Goal: Task Accomplishment & Management: Manage account settings

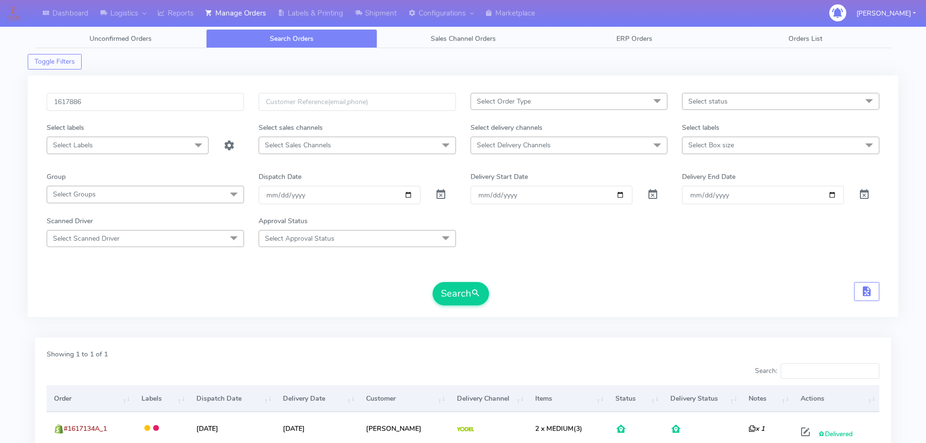
type input "1617886"
click at [433, 282] on button "Search" at bounding box center [461, 293] width 56 height 23
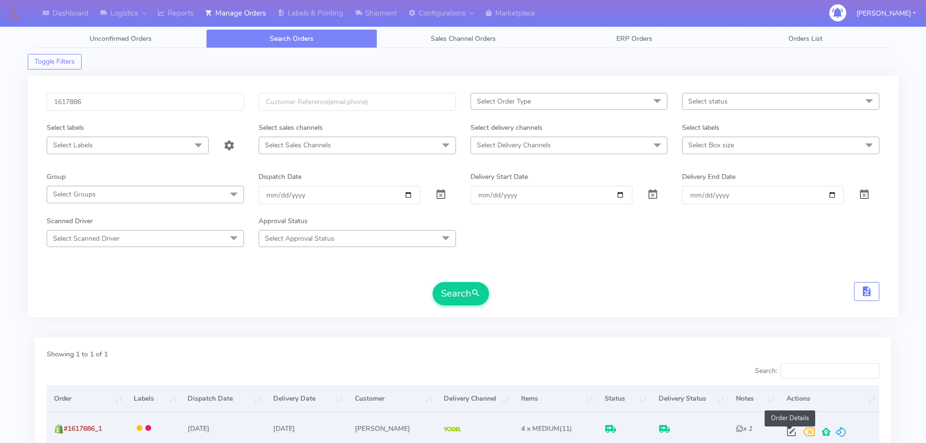
click at [790, 433] on span at bounding box center [791, 433] width 17 height 9
select select "5"
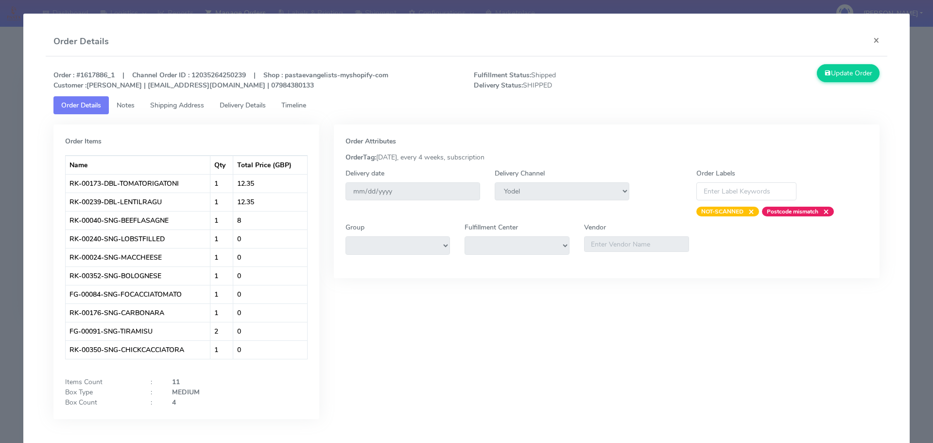
click at [265, 108] on span "Delivery Details" at bounding box center [243, 105] width 46 height 9
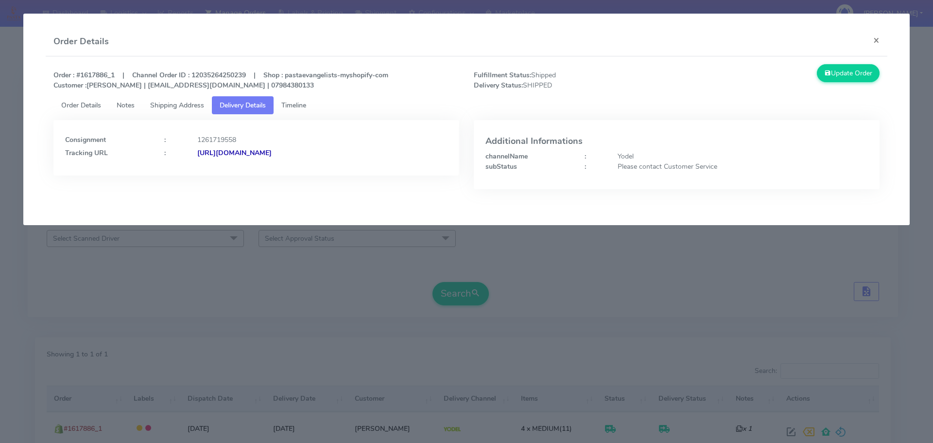
click at [691, 69] on div "Update Order" at bounding box center [782, 77] width 210 height 26
drag, startPoint x: 400, startPoint y: 160, endPoint x: 302, endPoint y: 160, distance: 97.2
click at [302, 160] on div "Consignment : 1261719558 Tracking URL : [URL][DOMAIN_NAME]" at bounding box center [256, 147] width 406 height 55
copy strong "JJD0002249960881428"
click at [275, 254] on modal-container "Order Details × Order : #1617886_1 | Channel Order ID : 12035264250239 | Shop :…" at bounding box center [466, 221] width 933 height 443
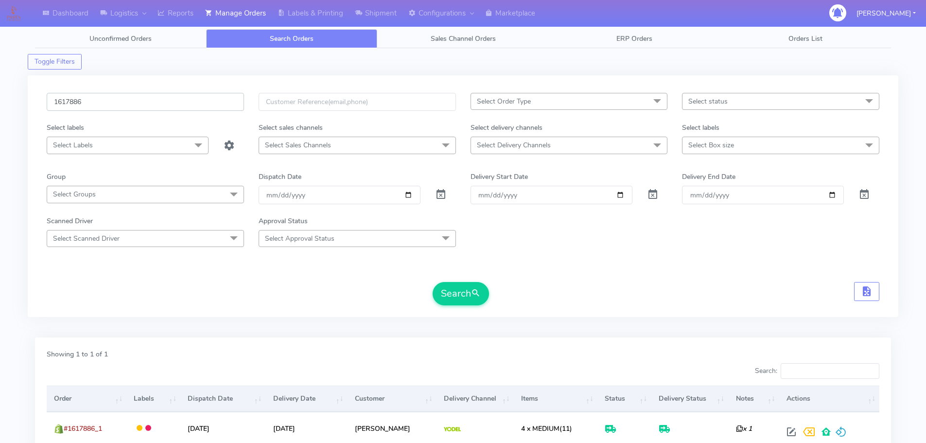
click at [221, 102] on input "1617886" at bounding box center [145, 102] width 197 height 18
paste input "9831"
type input "1619831"
click at [433, 282] on button "Search" at bounding box center [461, 293] width 56 height 23
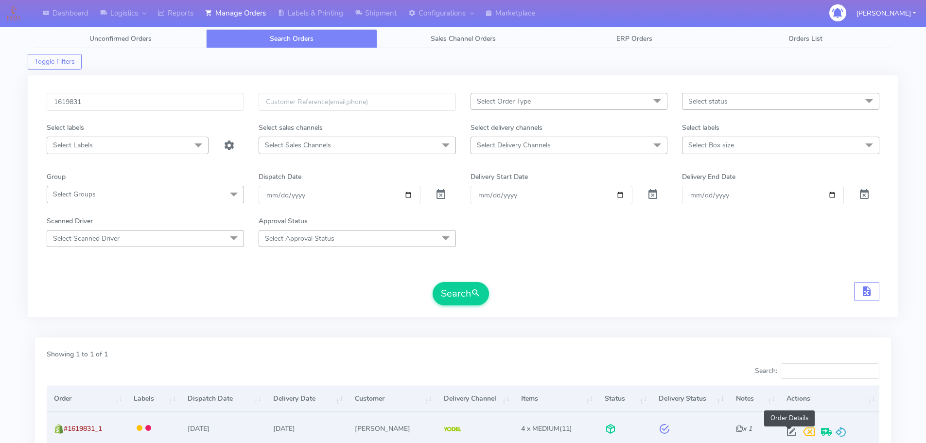
click at [787, 433] on span at bounding box center [791, 433] width 17 height 9
select select "5"
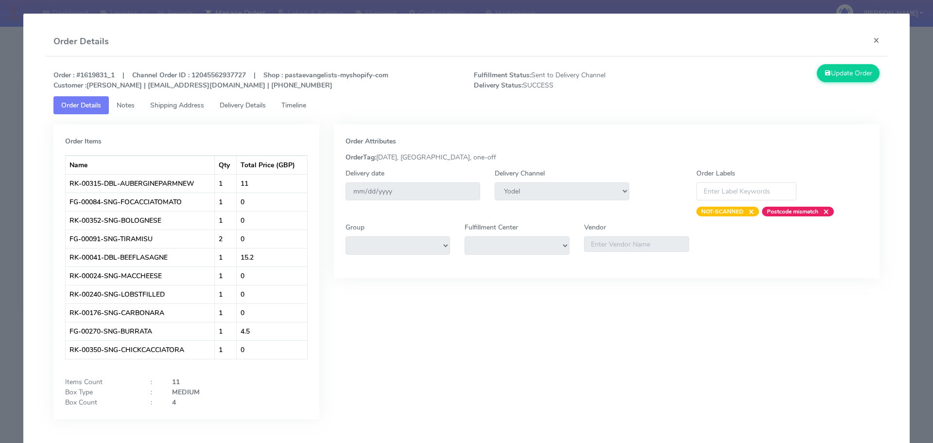
click at [253, 103] on span "Delivery Details" at bounding box center [243, 105] width 46 height 9
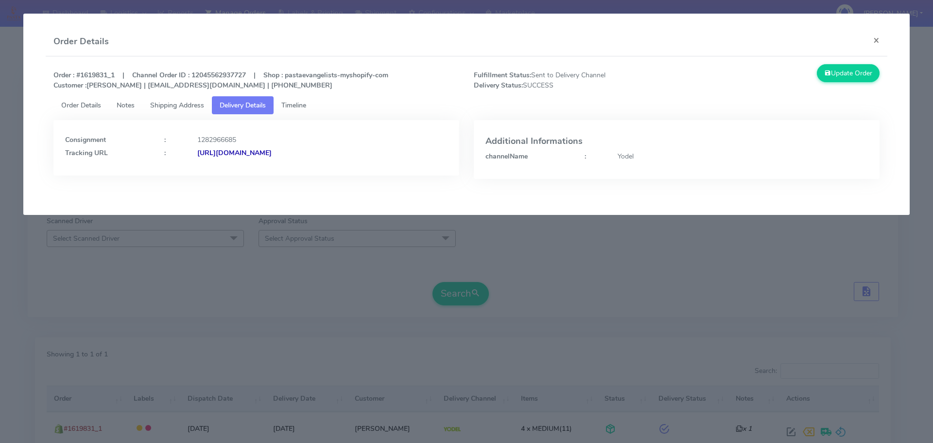
drag, startPoint x: 356, startPoint y: 172, endPoint x: 304, endPoint y: 173, distance: 52.0
click at [304, 173] on div "Consignment : 1282966685 Tracking URL : [URL][DOMAIN_NAME]" at bounding box center [256, 147] width 406 height 55
drag, startPoint x: 404, startPoint y: 166, endPoint x: 303, endPoint y: 170, distance: 100.7
click at [303, 170] on div "Consignment : 1282966685 Tracking URL : [URL][DOMAIN_NAME]" at bounding box center [256, 147] width 406 height 55
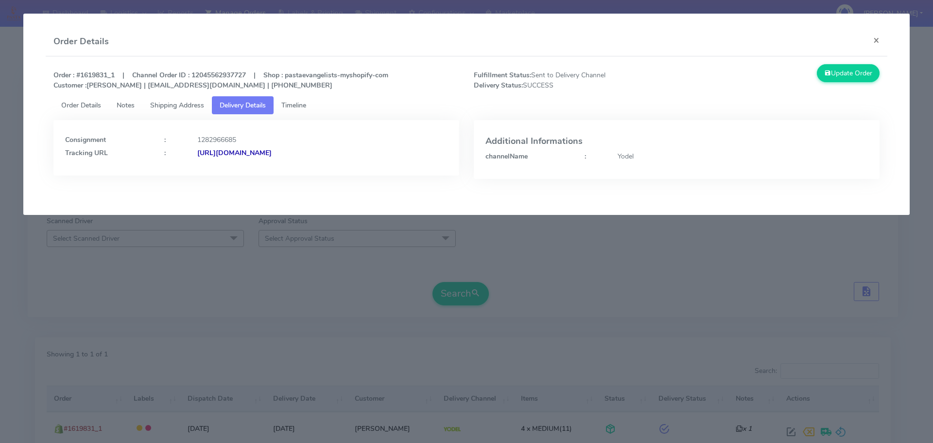
copy strong "JJD0002249960892015"
click at [300, 99] on link "Timeline" at bounding box center [294, 105] width 40 height 18
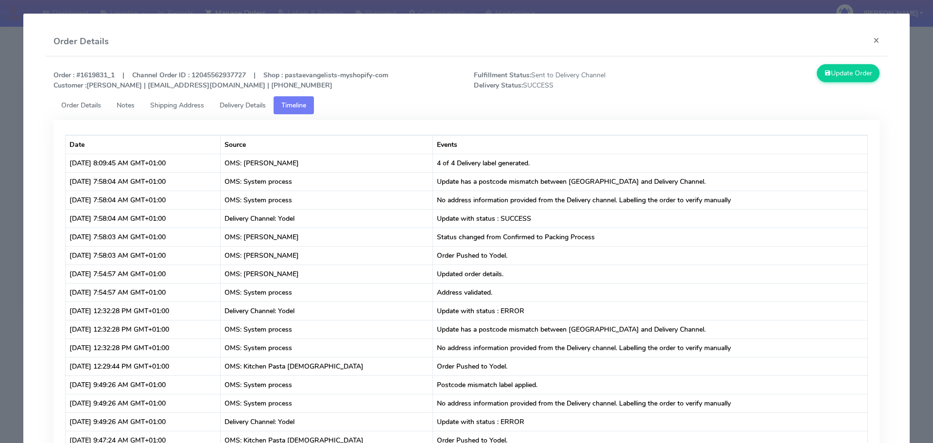
click at [89, 102] on span "Order Details" at bounding box center [81, 105] width 40 height 9
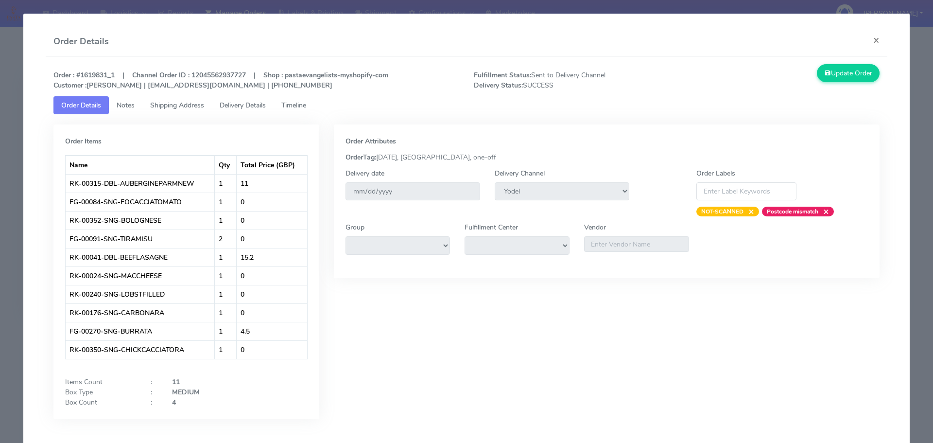
click at [242, 107] on span "Delivery Details" at bounding box center [243, 105] width 46 height 9
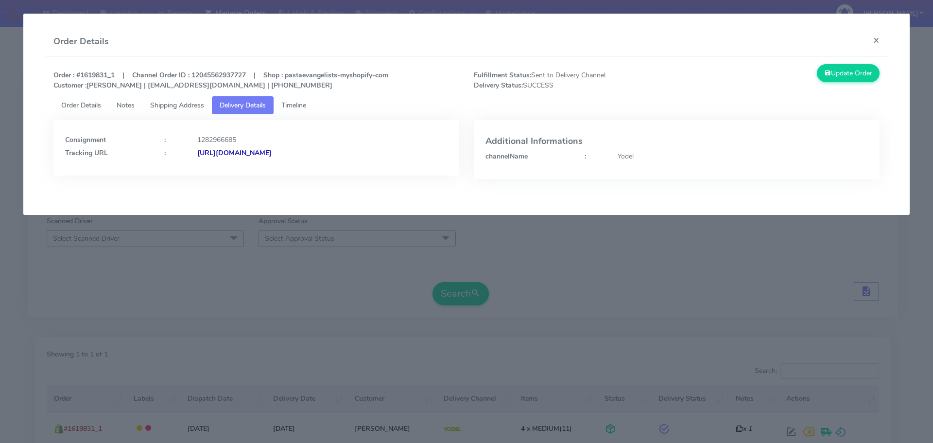
click at [363, 109] on ul "Order Details Notes Shipping Address Delivery Details Timeline" at bounding box center [466, 105] width 827 height 18
click at [329, 49] on div "Order Details ×" at bounding box center [467, 41] width 842 height 29
click at [398, 44] on div "Order Details ×" at bounding box center [467, 41] width 842 height 29
click at [75, 105] on span "Order Details" at bounding box center [81, 105] width 40 height 9
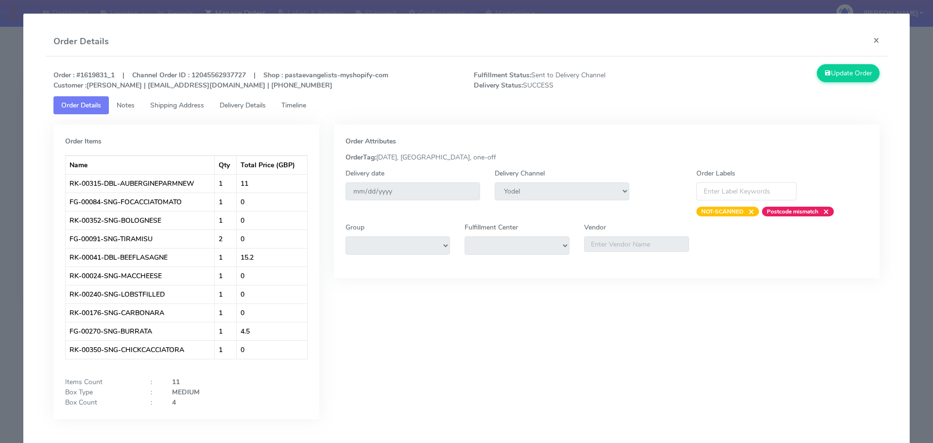
click at [253, 104] on span "Delivery Details" at bounding box center [243, 105] width 46 height 9
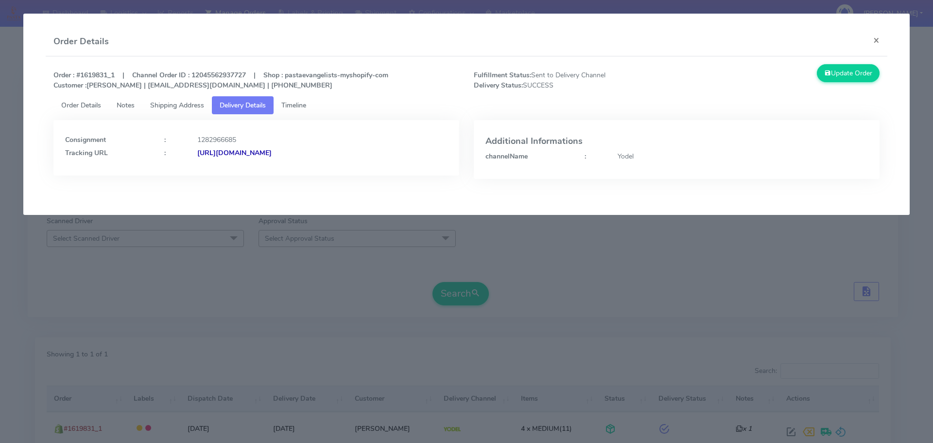
drag, startPoint x: 426, startPoint y: 169, endPoint x: 189, endPoint y: 178, distance: 237.4
click at [189, 178] on div "Consignment : 1282966685 Tracking URL : [URL][DOMAIN_NAME]" at bounding box center [256, 156] width 420 height 73
copy div "[URL][DOMAIN_NAME]"
click at [83, 111] on link "Order Details" at bounding box center [80, 105] width 55 height 18
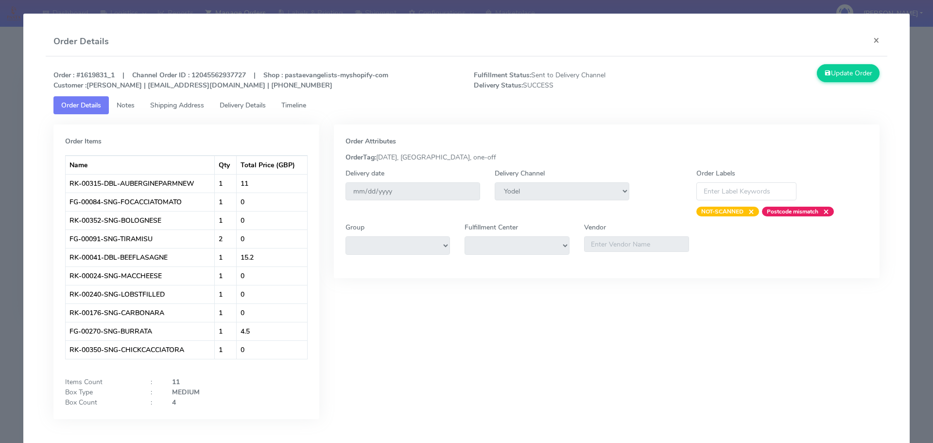
click at [0, 63] on modal-container "Order Details × Order : #1619831_1 | Channel Order ID : 12045562937727 | Shop :…" at bounding box center [466, 221] width 933 height 443
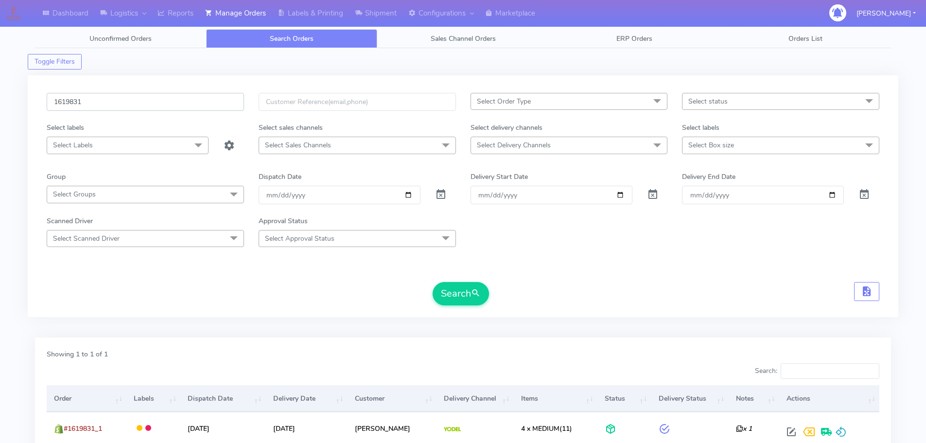
click at [175, 99] on input "1619831" at bounding box center [145, 102] width 197 height 18
paste input "419"
type input "1619419"
click at [433, 282] on button "Search" at bounding box center [461, 293] width 56 height 23
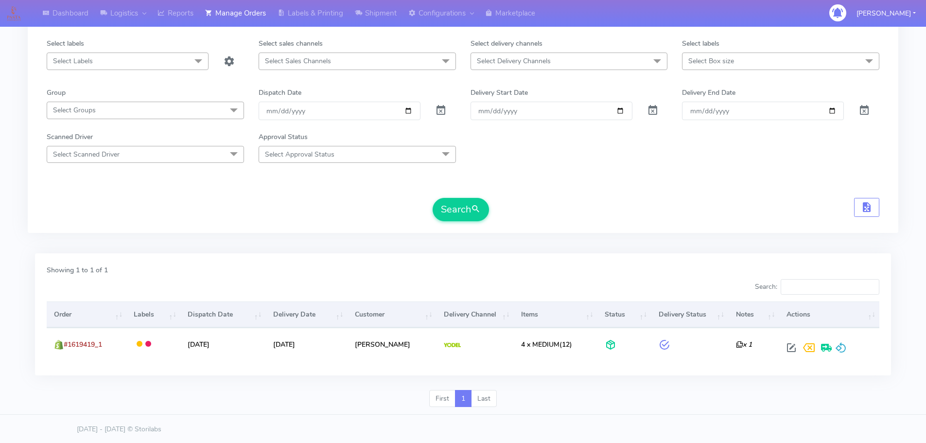
scroll to position [85, 0]
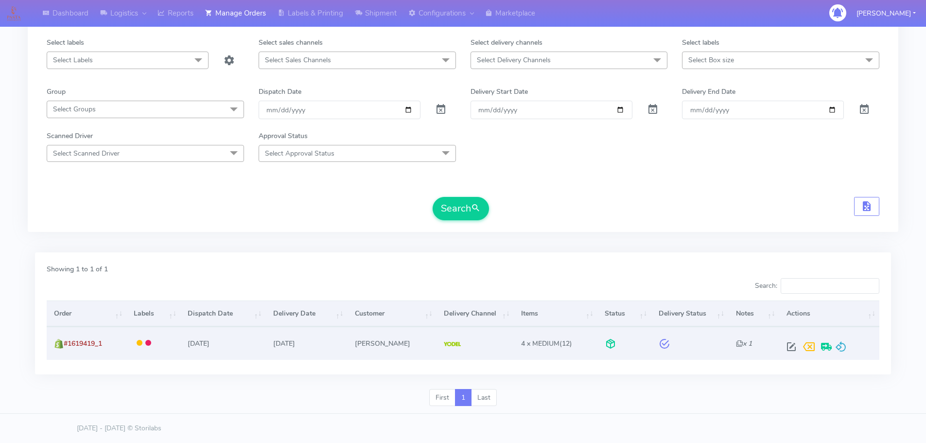
click at [791, 347] on span at bounding box center [791, 348] width 17 height 9
select select "5"
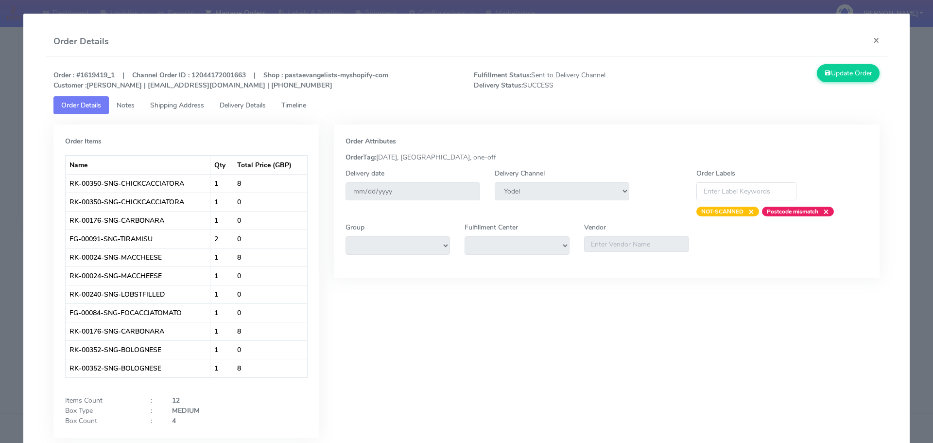
click at [233, 99] on link "Delivery Details" at bounding box center [243, 105] width 62 height 18
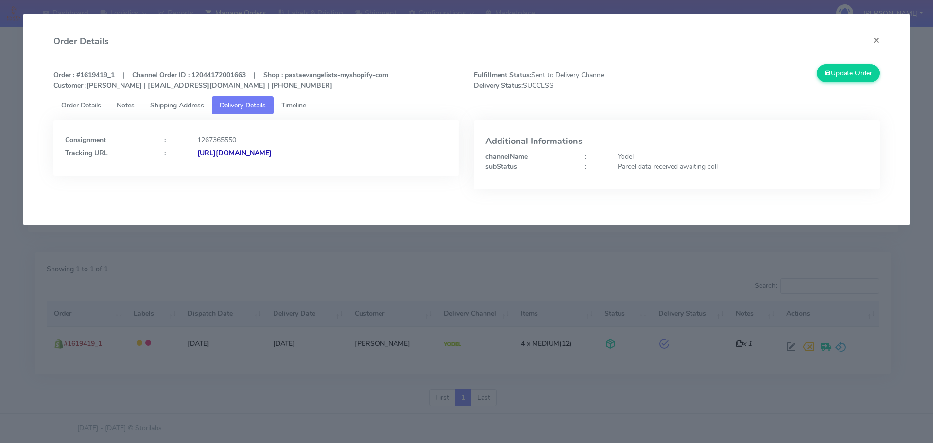
click at [88, 105] on span "Order Details" at bounding box center [81, 105] width 40 height 9
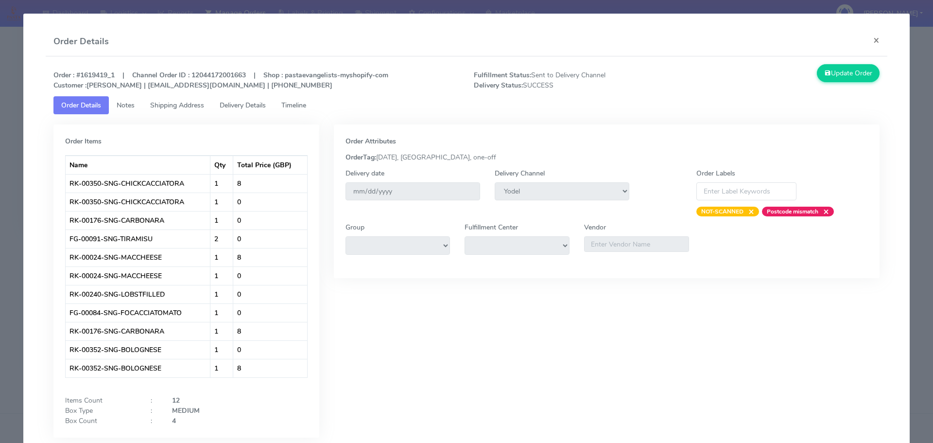
click at [255, 107] on span "Delivery Details" at bounding box center [243, 105] width 46 height 9
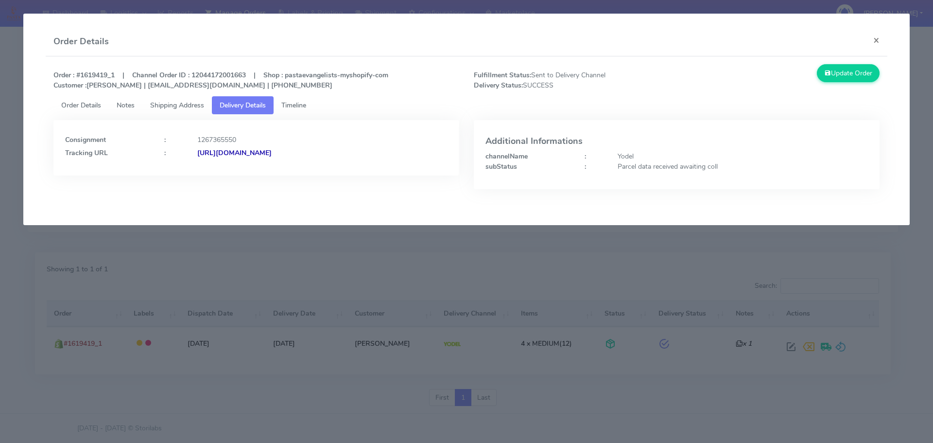
click at [276, 260] on modal-container "Order Details × Order : #1619419_1 | Channel Order ID : 12044172001663 | Shop :…" at bounding box center [466, 221] width 933 height 443
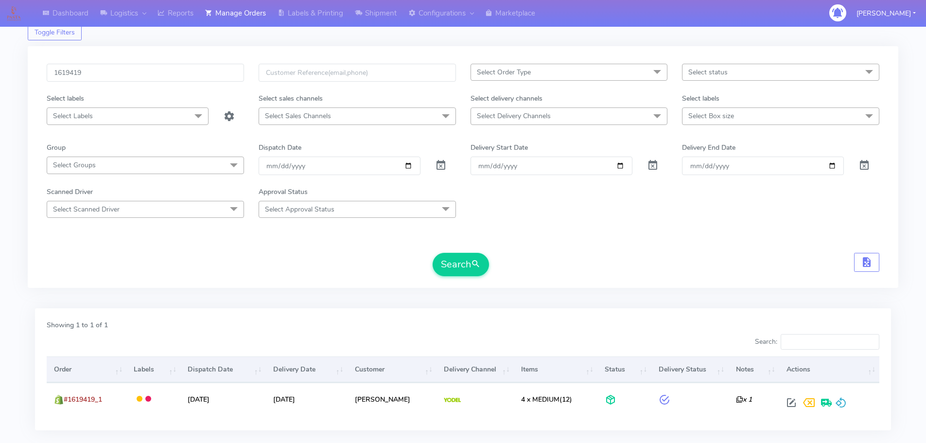
scroll to position [0, 0]
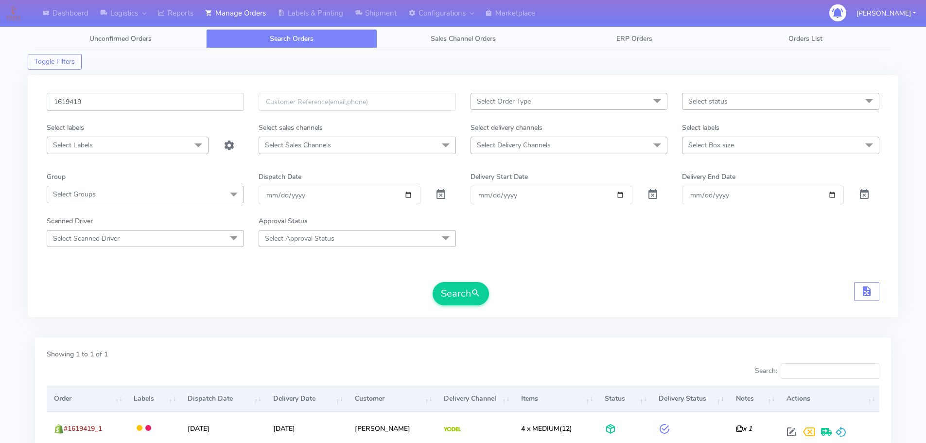
click at [189, 99] on input "1619419" at bounding box center [145, 102] width 197 height 18
paste input "6"
type input "1619416"
click at [433, 282] on button "Search" at bounding box center [461, 293] width 56 height 23
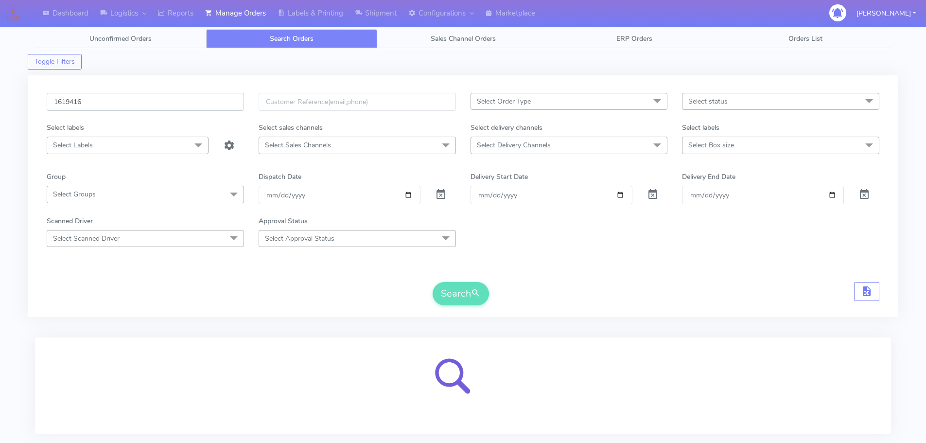
scroll to position [60, 0]
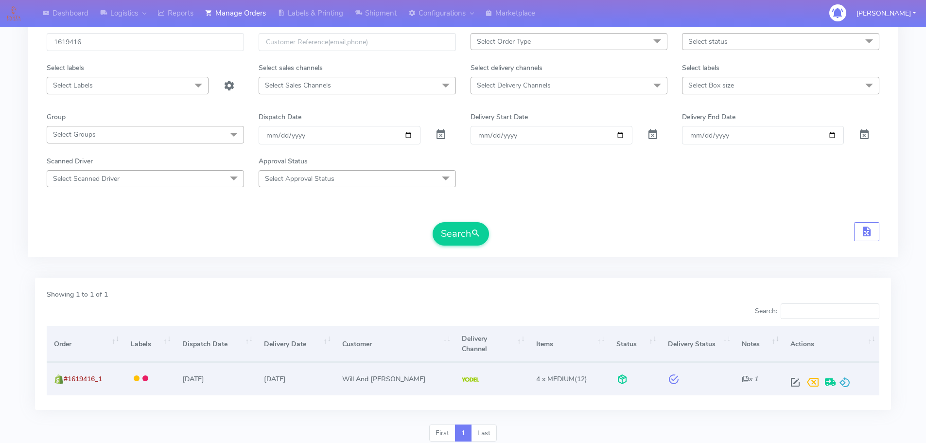
click at [790, 380] on span at bounding box center [794, 384] width 17 height 9
select select "5"
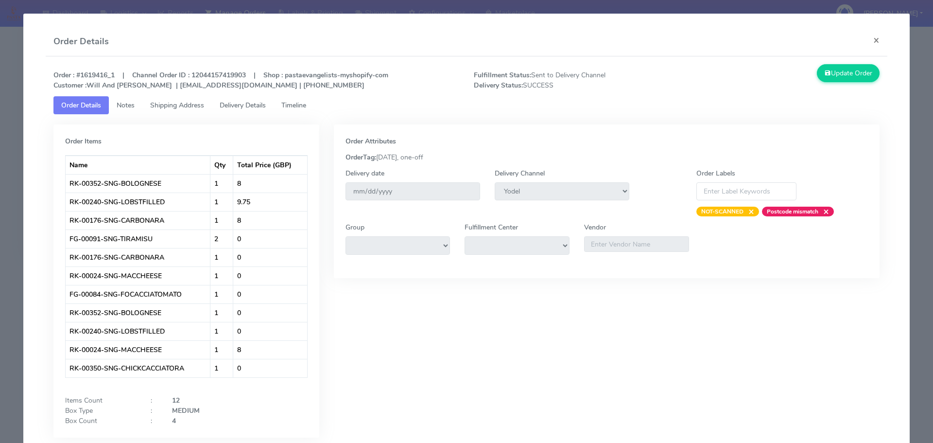
click at [252, 106] on span "Delivery Details" at bounding box center [243, 105] width 46 height 9
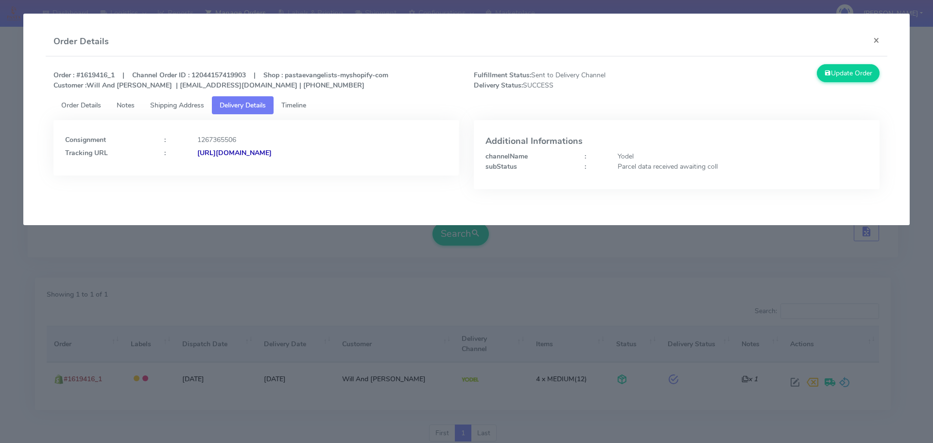
click at [346, 254] on modal-container "Order Details × Order : #1619416_1 | Channel Order ID : 12044157419903 | Shop :…" at bounding box center [466, 221] width 933 height 443
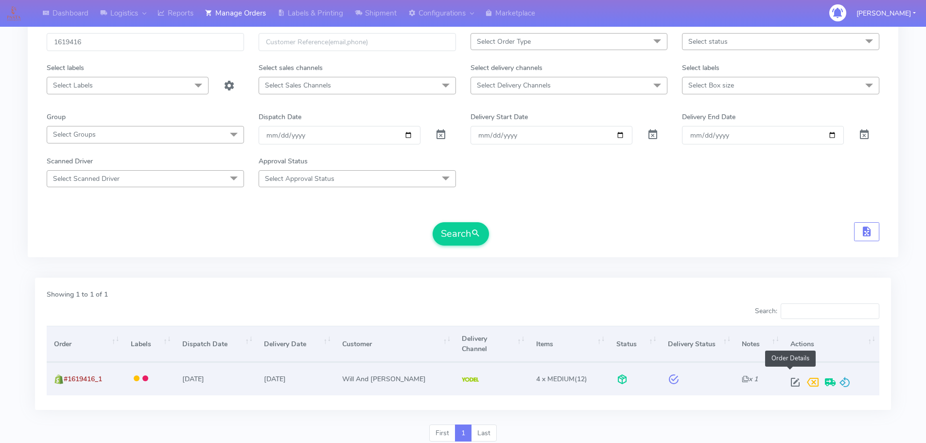
click at [788, 380] on span at bounding box center [794, 384] width 17 height 9
select select "5"
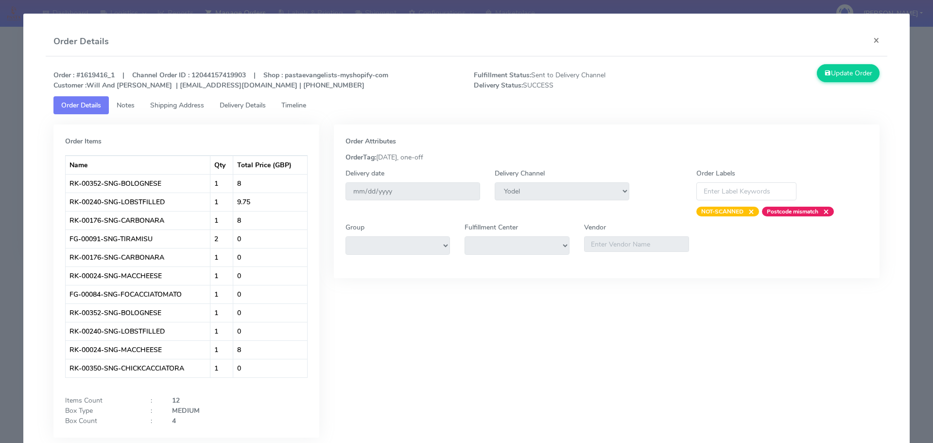
click at [296, 108] on span "Timeline" at bounding box center [293, 105] width 25 height 9
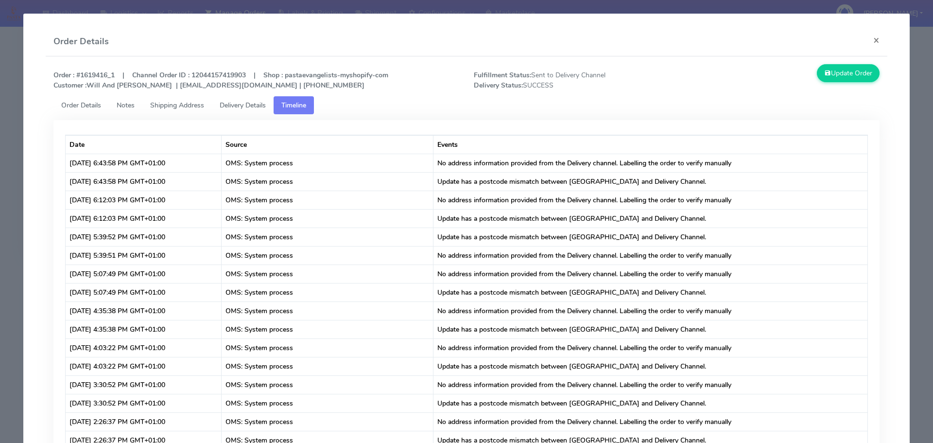
drag, startPoint x: 34, startPoint y: 116, endPoint x: 23, endPoint y: 107, distance: 13.4
click at [11, 94] on modal-container "Order Details × Order : #1619416_1 | Channel Order ID : 12044157419903 | Shop :…" at bounding box center [466, 221] width 933 height 443
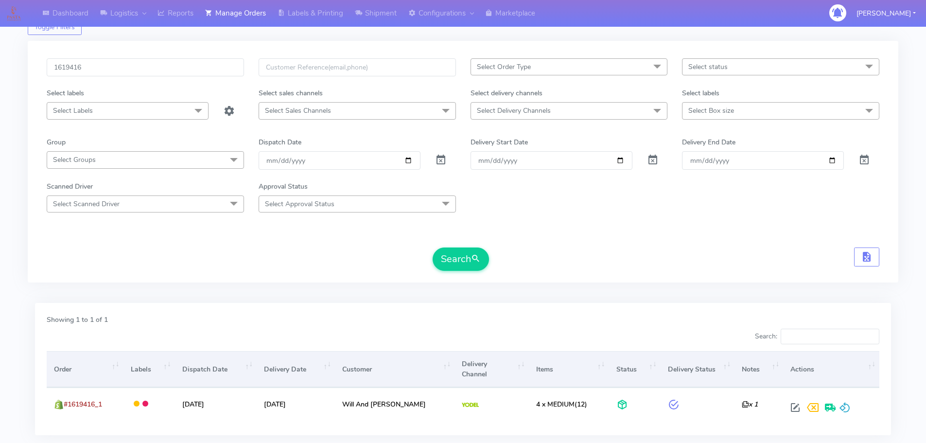
scroll to position [0, 0]
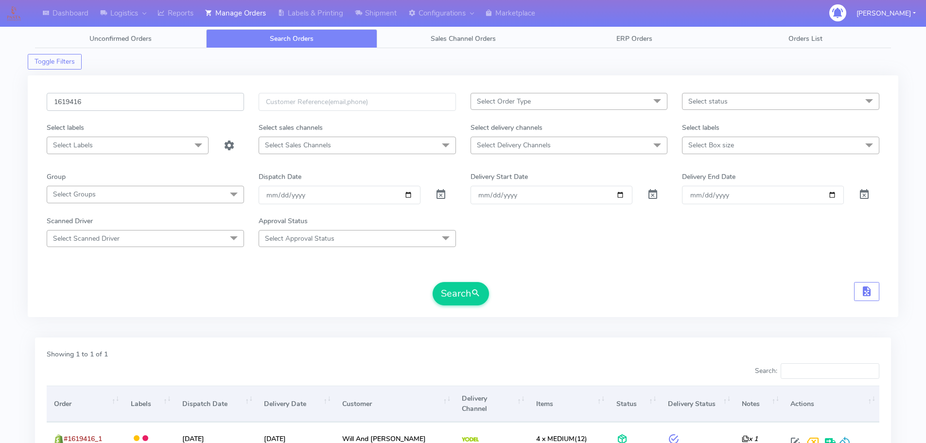
click at [194, 109] on input "1619416" at bounding box center [145, 102] width 197 height 18
click at [194, 106] on input "1619416" at bounding box center [145, 102] width 197 height 18
click at [445, 291] on button "Search" at bounding box center [461, 293] width 56 height 23
click at [210, 108] on input "1619416" at bounding box center [145, 102] width 197 height 18
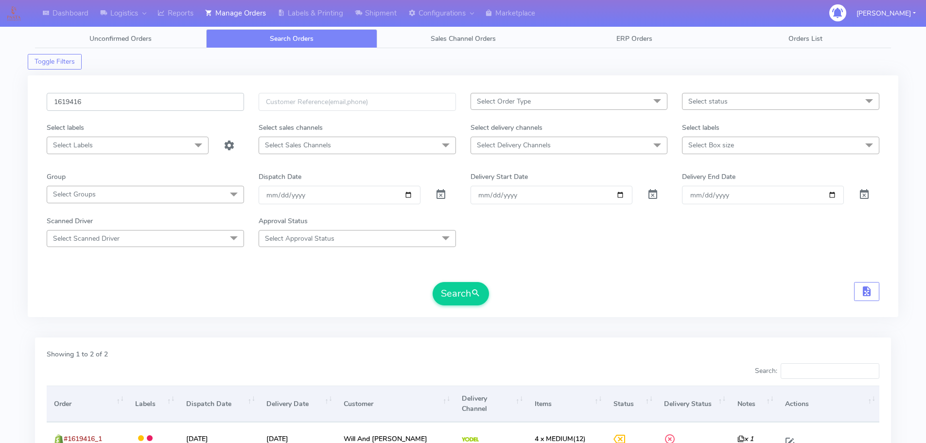
click at [210, 102] on input "1619416" at bounding box center [145, 102] width 197 height 18
paste input "3"
click at [433, 282] on button "Search" at bounding box center [461, 293] width 56 height 23
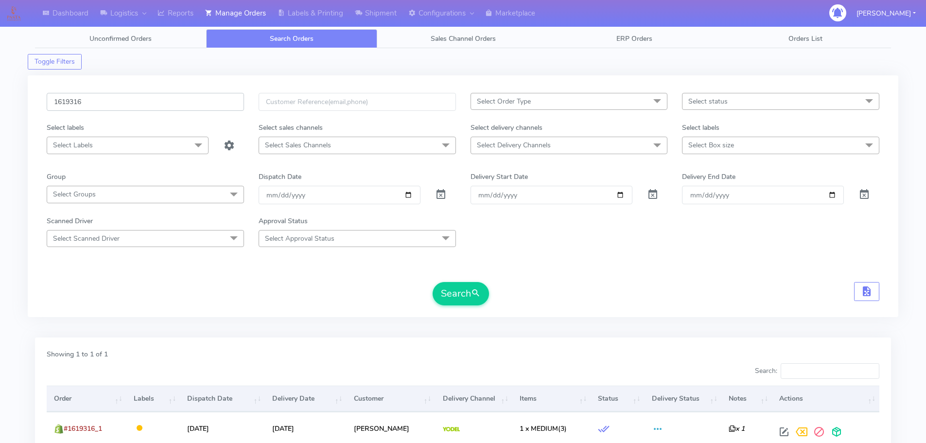
click at [228, 96] on input "1619316" at bounding box center [145, 102] width 197 height 18
paste input "8764"
type input "1618764"
click at [433, 282] on button "Search" at bounding box center [461, 293] width 56 height 23
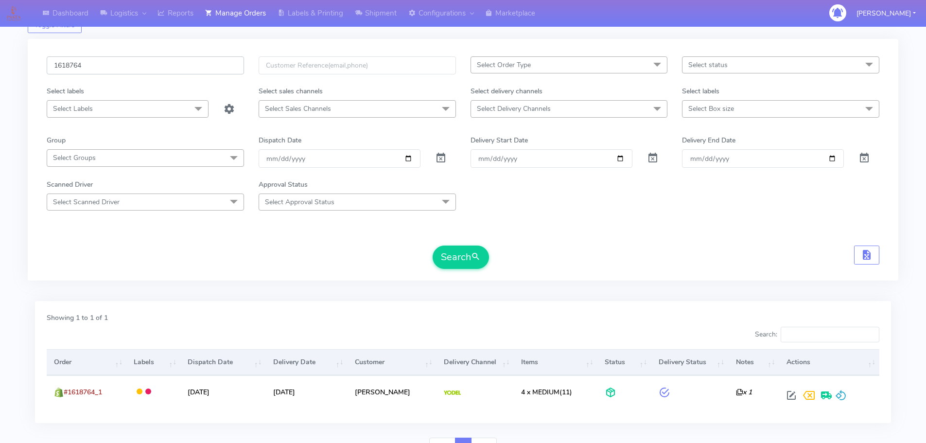
scroll to position [85, 0]
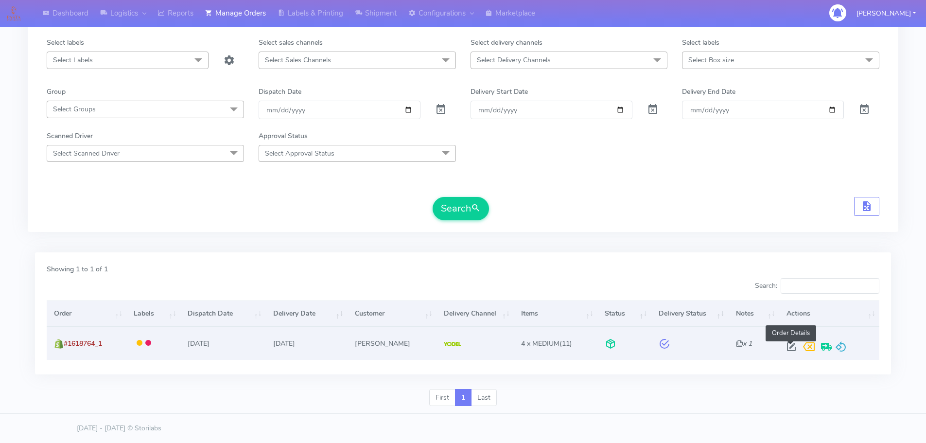
click at [791, 348] on span at bounding box center [791, 348] width 17 height 9
select select "5"
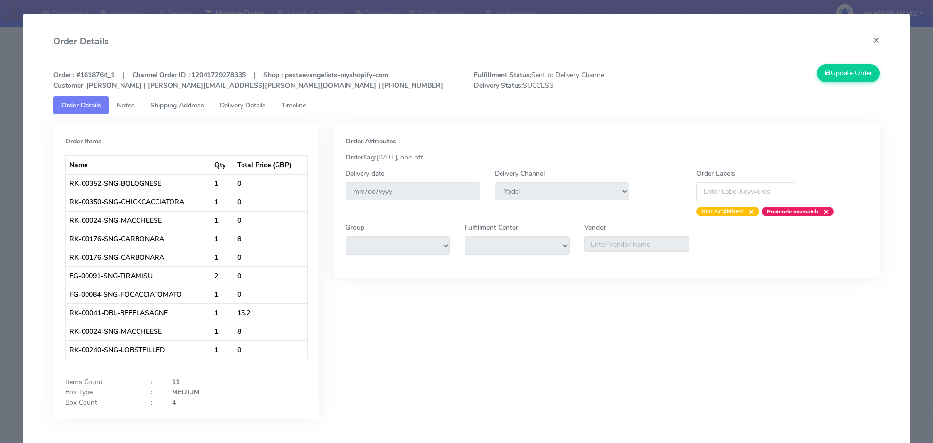
click at [252, 99] on link "Delivery Details" at bounding box center [243, 105] width 62 height 18
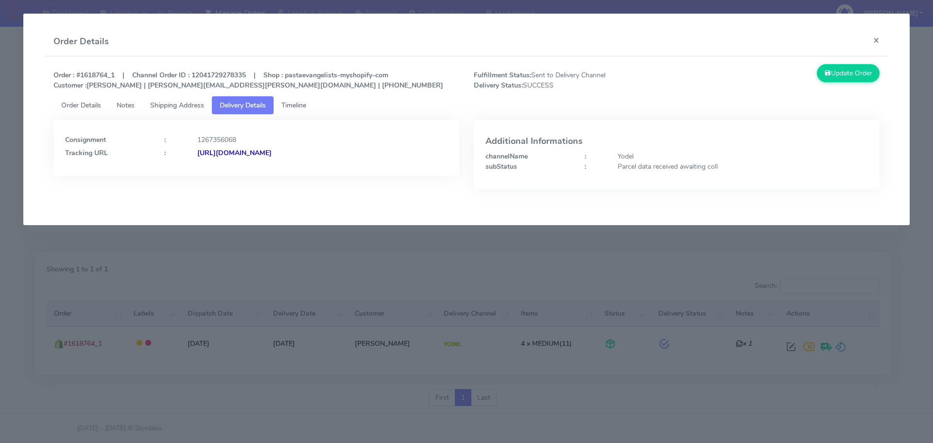
click at [158, 264] on modal-container "Order Details × Order : #1618764_1 | Channel Order ID : 12041729278335 | Shop :…" at bounding box center [466, 221] width 933 height 443
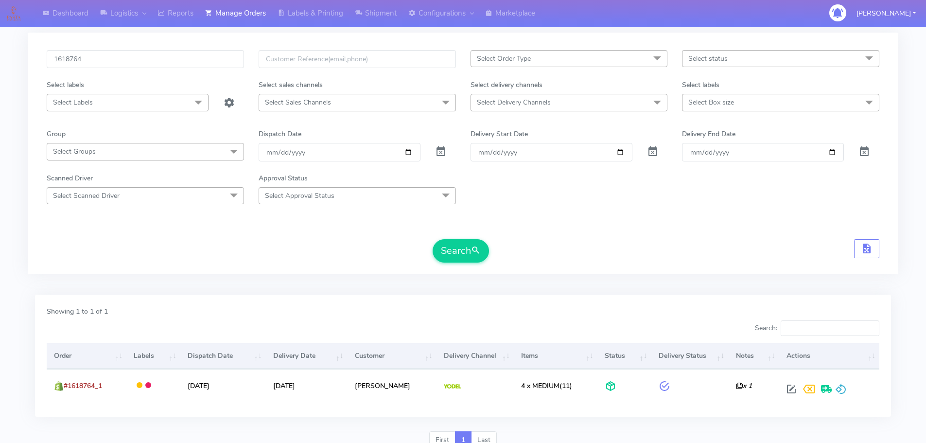
scroll to position [0, 0]
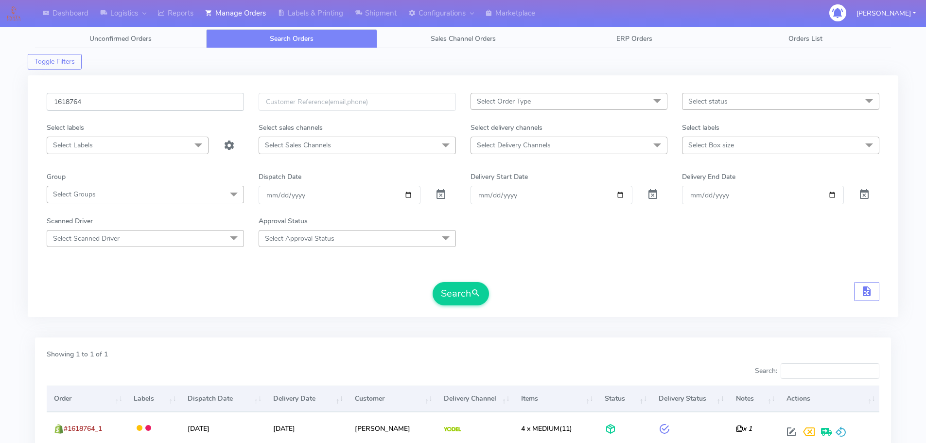
click at [206, 97] on input "1618764" at bounding box center [145, 102] width 197 height 18
paste input "9153"
type input "1619153"
click at [433, 282] on button "Search" at bounding box center [461, 293] width 56 height 23
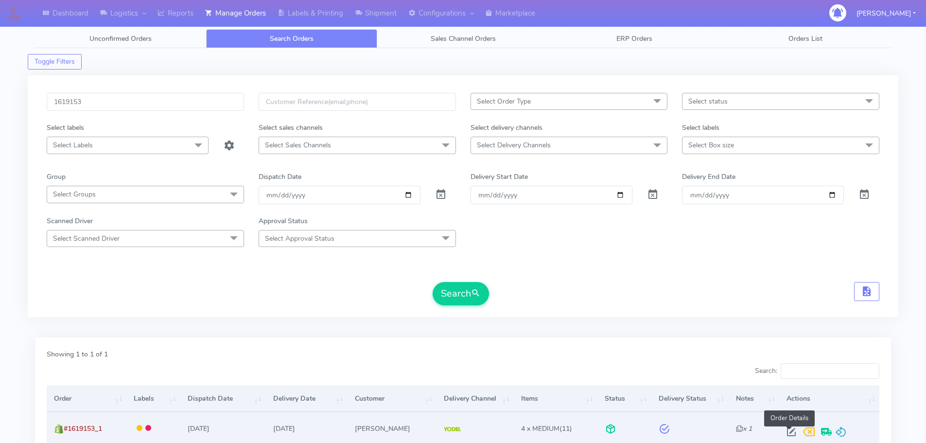
click at [793, 433] on span at bounding box center [791, 433] width 17 height 9
select select "5"
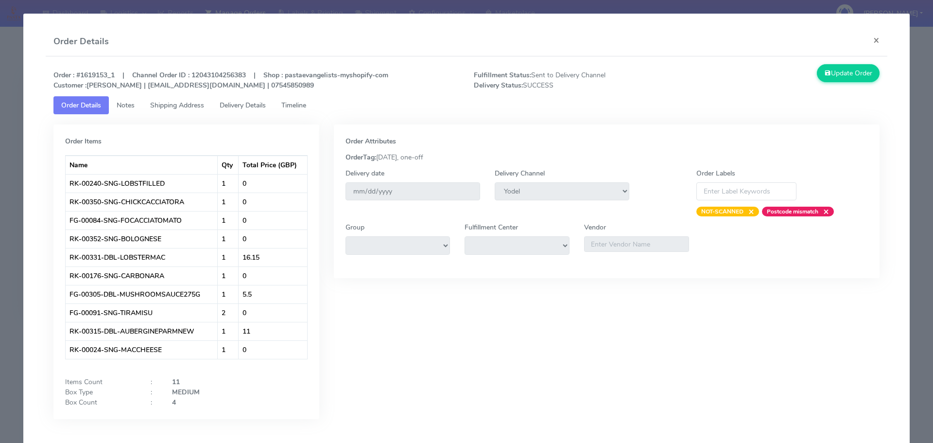
click at [251, 101] on span "Delivery Details" at bounding box center [243, 105] width 46 height 9
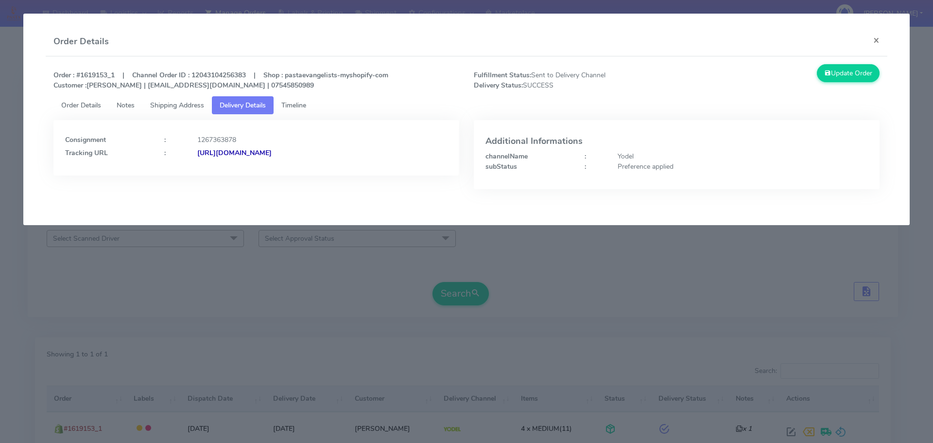
drag, startPoint x: 401, startPoint y: 161, endPoint x: 302, endPoint y: 166, distance: 98.3
click at [302, 166] on div "Consignment : 1267363878 Tracking URL : [URL][DOMAIN_NAME]" at bounding box center [256, 147] width 406 height 55
copy strong "JJD0002249960883788"
drag, startPoint x: 176, startPoint y: 272, endPoint x: 240, endPoint y: 239, distance: 72.2
click at [176, 272] on modal-container "Order Details × Order : #1619153_1 | Channel Order ID : 12043104256383 | Shop :…" at bounding box center [466, 221] width 933 height 443
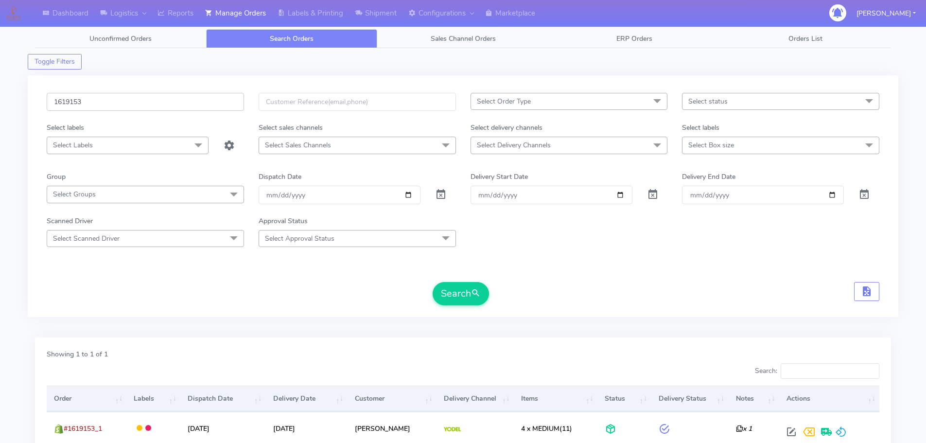
click at [207, 104] on input "1619153" at bounding box center [145, 102] width 197 height 18
paste input "369"
type input "1619369"
click at [433, 282] on button "Search" at bounding box center [461, 293] width 56 height 23
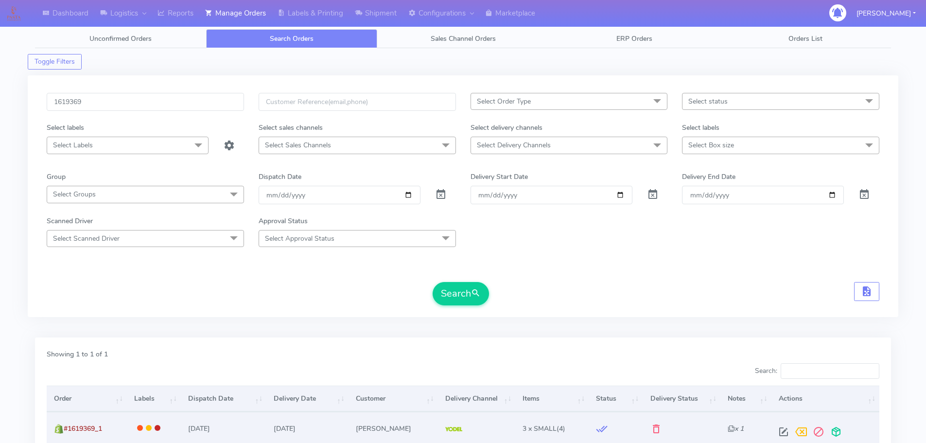
drag, startPoint x: 784, startPoint y: 440, endPoint x: 779, endPoint y: 431, distance: 10.2
click at [784, 440] on td at bounding box center [825, 428] width 108 height 33
click at [789, 431] on span at bounding box center [783, 433] width 17 height 9
select select "5"
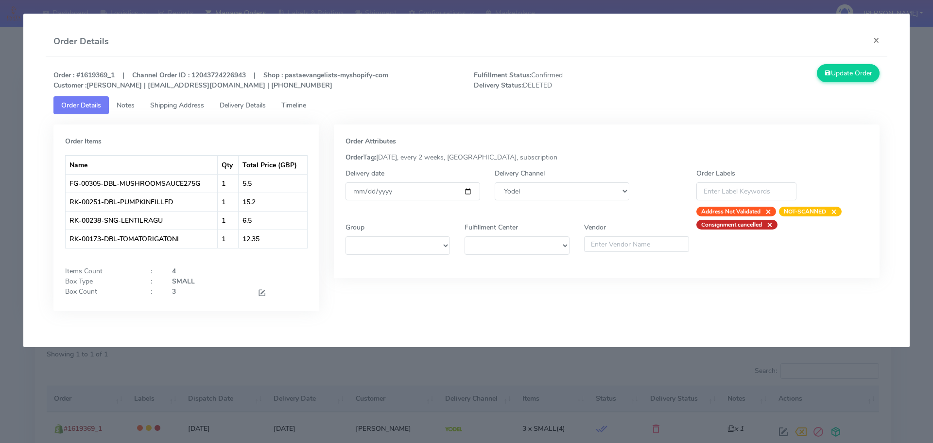
click at [290, 103] on span "Timeline" at bounding box center [293, 105] width 25 height 9
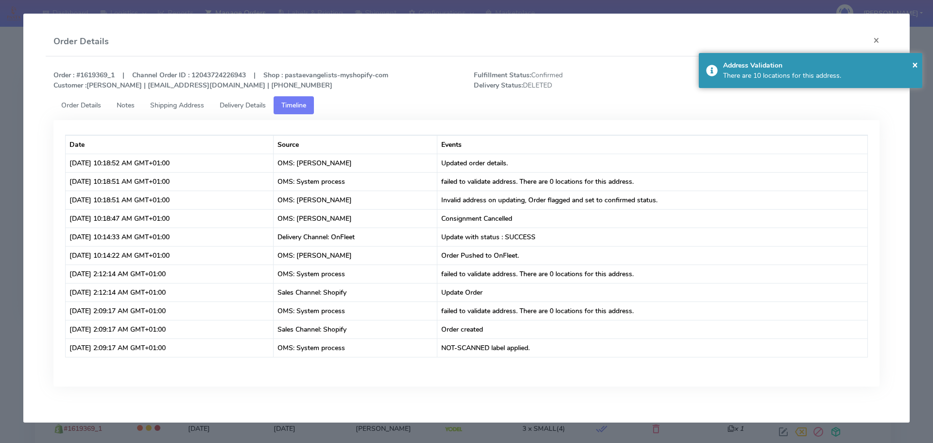
click at [8, 138] on modal-container "Order Details × Order : #1619369_1 | Channel Order ID : 12043724226943 | Shop :…" at bounding box center [466, 221] width 933 height 443
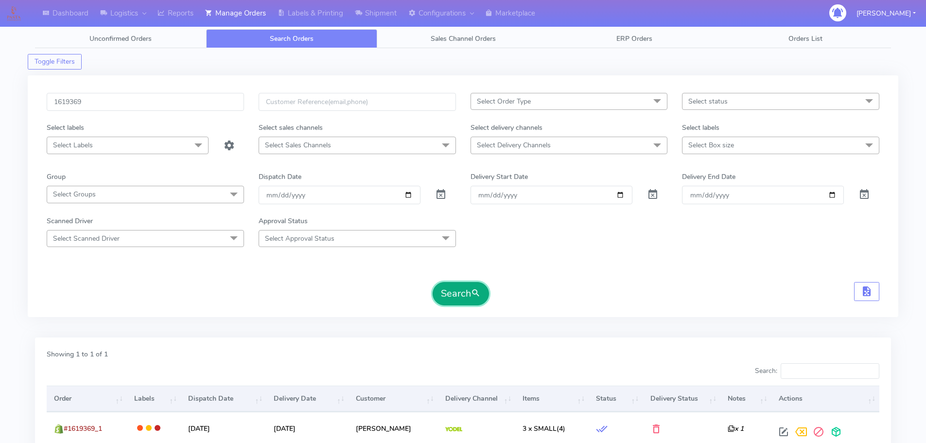
click at [456, 291] on button "Search" at bounding box center [461, 293] width 56 height 23
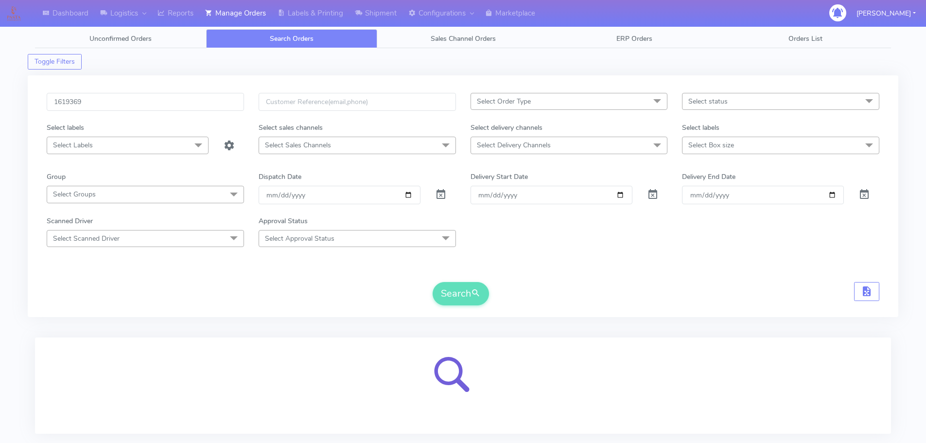
scroll to position [60, 0]
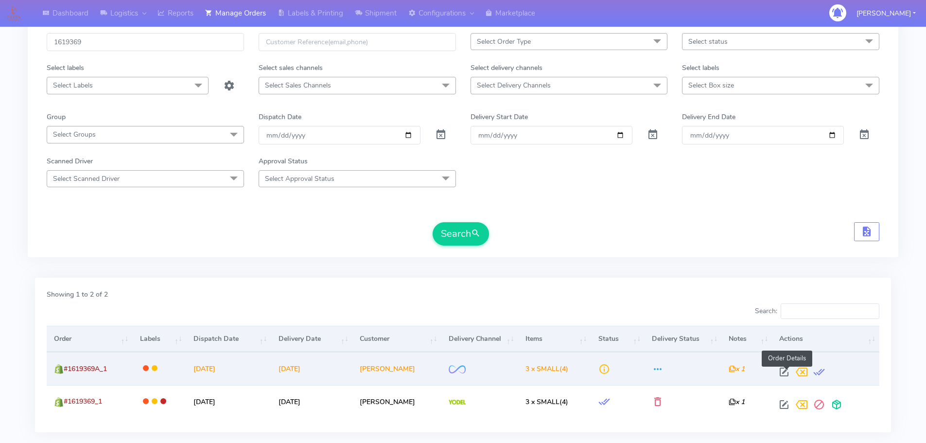
click at [787, 375] on span at bounding box center [783, 373] width 17 height 9
select select "2"
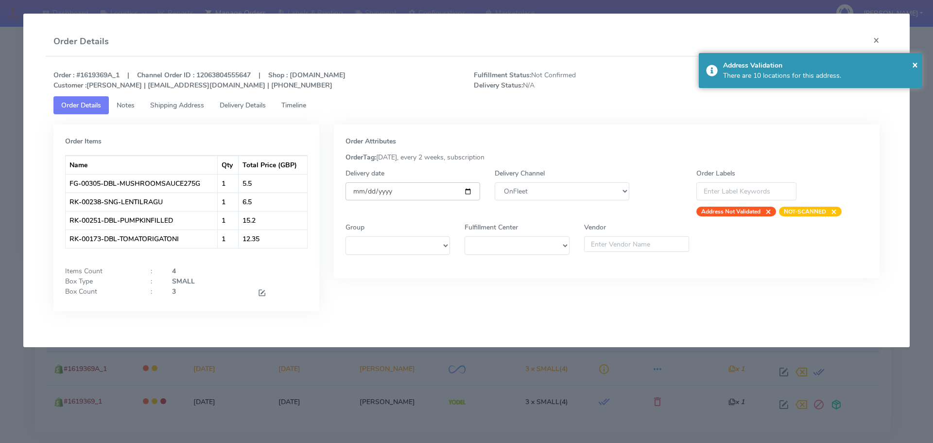
click at [469, 192] on input "[DATE]" at bounding box center [413, 191] width 135 height 18
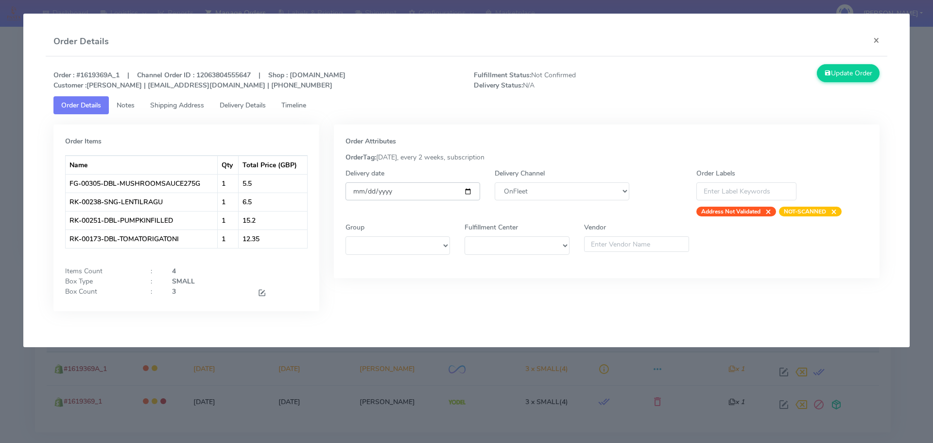
click at [469, 192] on input "[DATE]" at bounding box center [413, 191] width 135 height 18
type input "[DATE]"
click at [303, 109] on link "Timeline" at bounding box center [294, 105] width 40 height 18
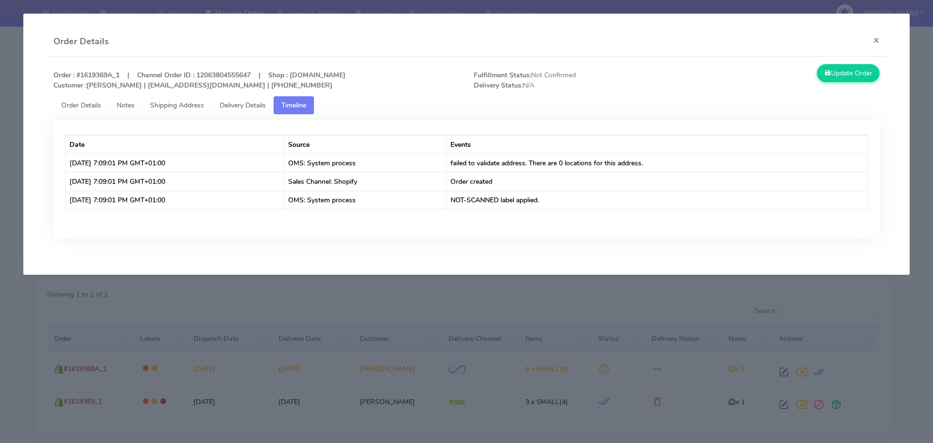
click at [186, 101] on span "Shipping Address" at bounding box center [177, 105] width 54 height 9
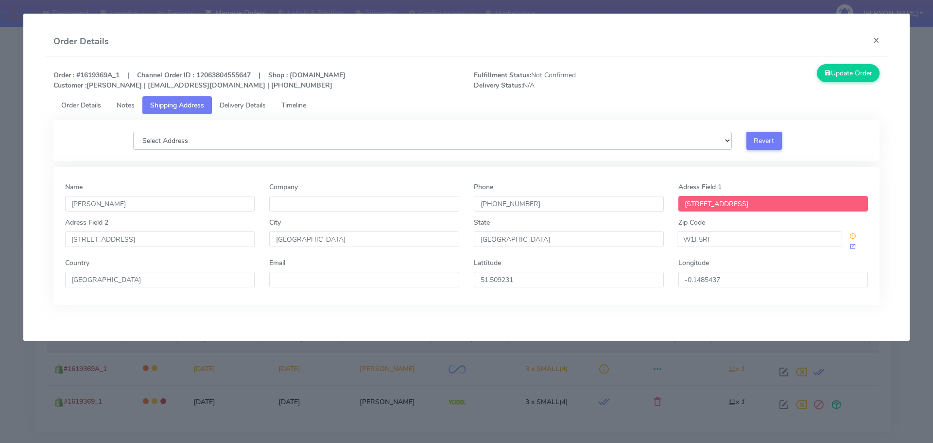
click at [444, 140] on select "Select Address [STREET_ADDRESS], [STREET_ADDRESS], [STREET_ADDRESS], [STREET_AD…" at bounding box center [432, 141] width 599 height 18
click at [427, 101] on ul "Order Details Notes Shipping Address Delivery Details Timeline" at bounding box center [466, 105] width 827 height 18
click at [428, 139] on select "Select Address [STREET_ADDRESS], [STREET_ADDRESS], [STREET_ADDRESS], [STREET_AD…" at bounding box center [432, 141] width 599 height 18
select select "[STREET_ADDRESS],"
click at [133, 132] on select "Select Address [STREET_ADDRESS], [STREET_ADDRESS], [STREET_ADDRESS], [STREET_AD…" at bounding box center [432, 141] width 599 height 18
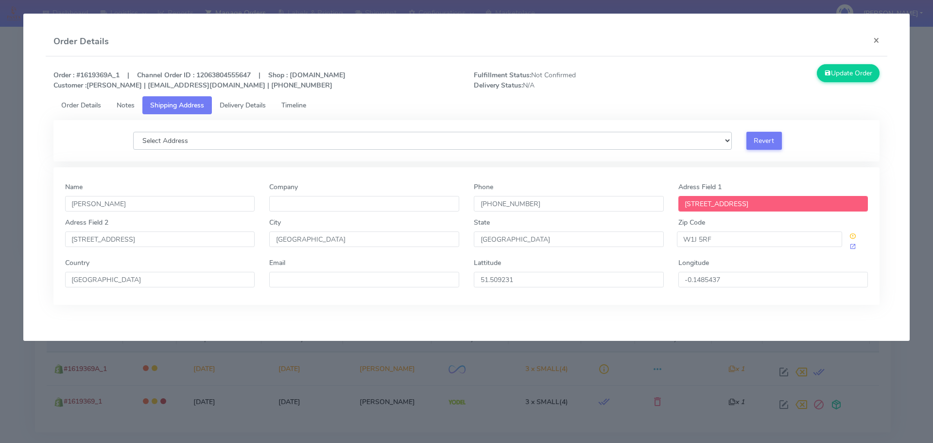
type input "N/A"
type input "[STREET_ADDRESS]"
drag, startPoint x: 87, startPoint y: 102, endPoint x: 208, endPoint y: 110, distance: 121.8
click at [86, 103] on span "Order Details" at bounding box center [81, 105] width 40 height 9
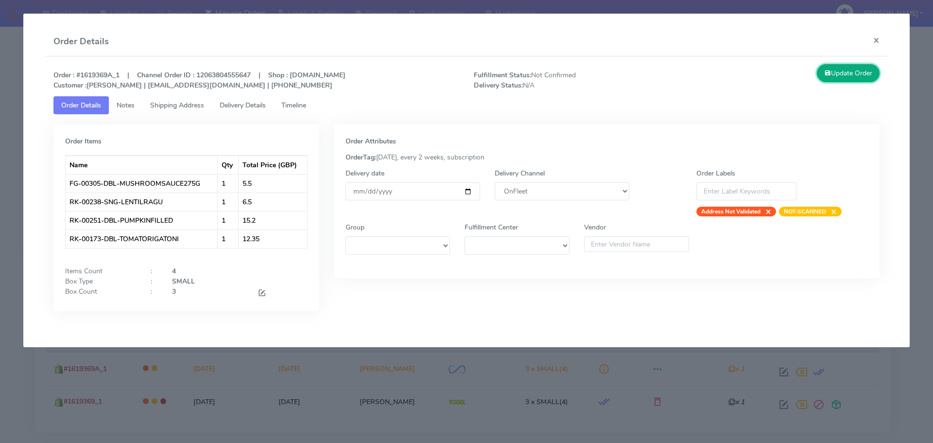
click at [837, 78] on button "Update Order" at bounding box center [848, 73] width 63 height 18
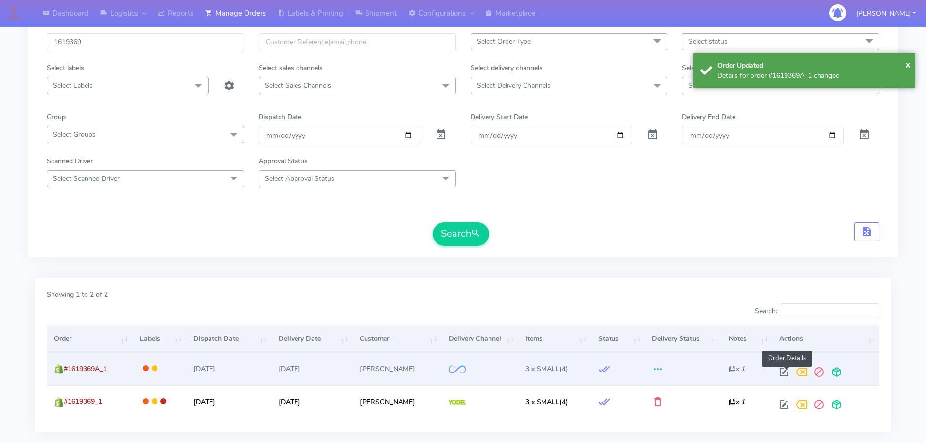
click at [784, 370] on span at bounding box center [783, 373] width 17 height 9
select select "2"
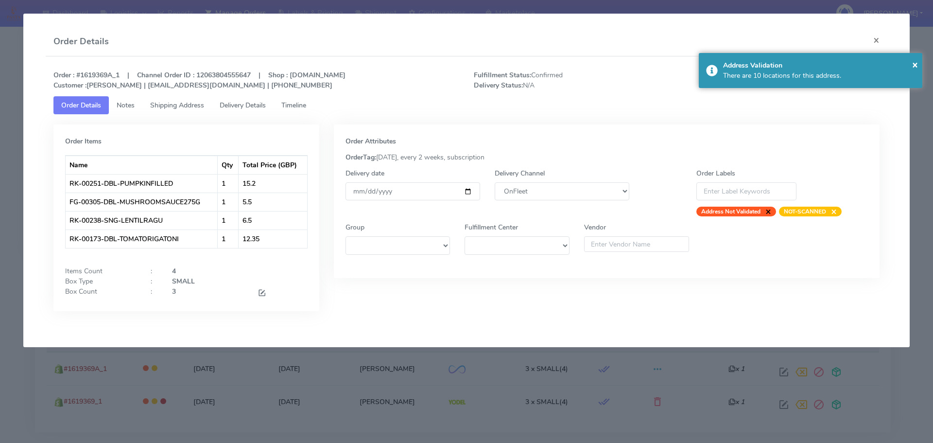
click at [768, 214] on span "×" at bounding box center [766, 212] width 11 height 10
click at [305, 108] on span "Timeline" at bounding box center [293, 105] width 25 height 9
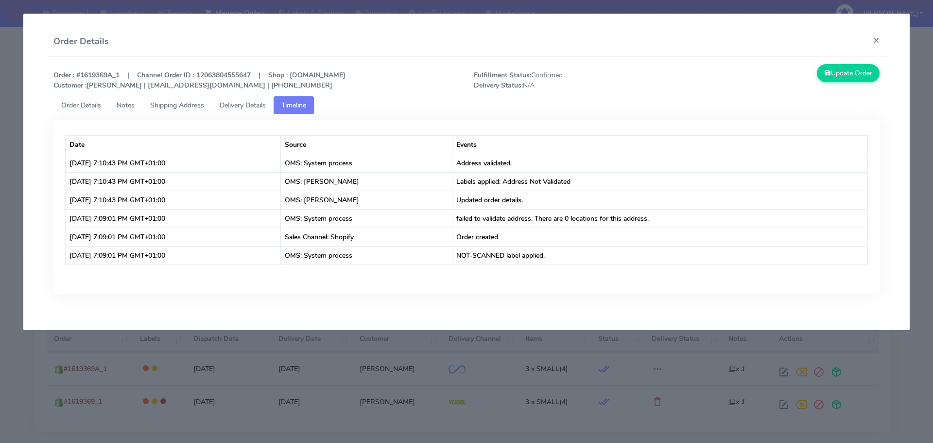
click at [222, 355] on modal-container "Order Details × Order : #1619369A_1 | Channel Order ID : 12063804555647 | Shop …" at bounding box center [466, 221] width 933 height 443
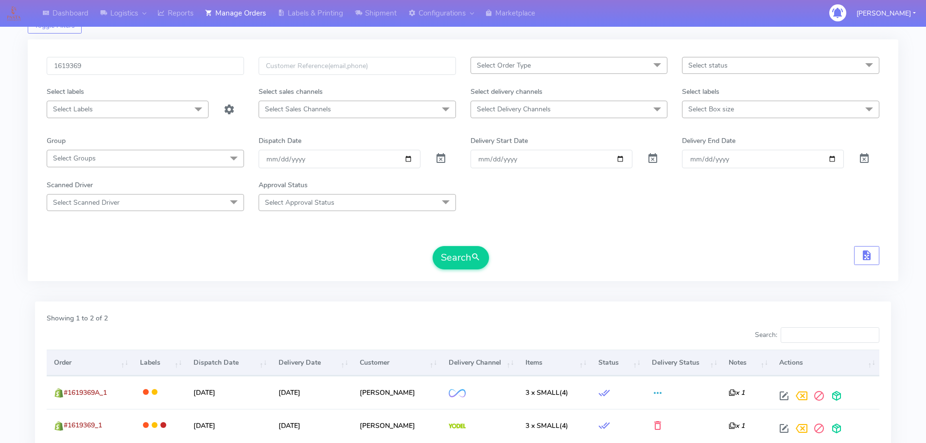
scroll to position [0, 0]
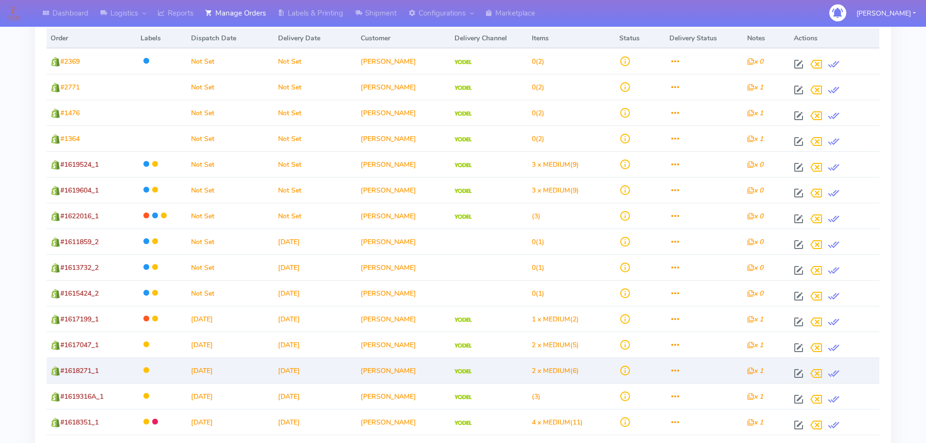
scroll to position [182, 0]
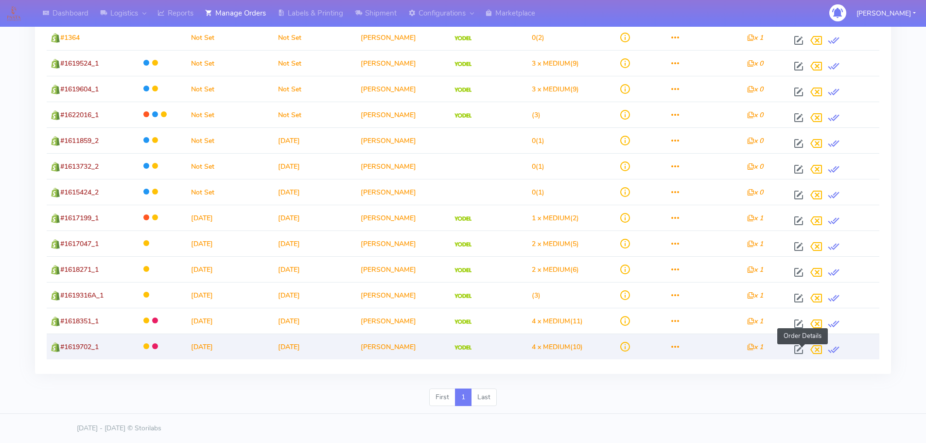
click at [801, 348] on span at bounding box center [798, 351] width 17 height 9
select select "5"
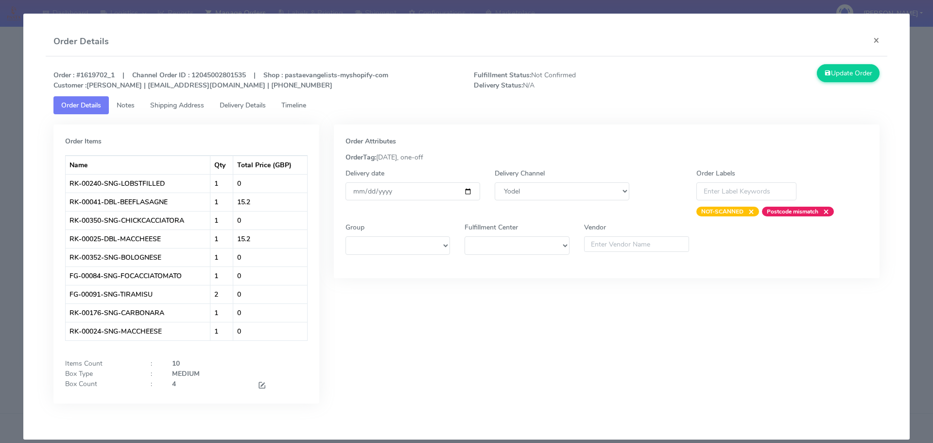
click at [96, 77] on strong "Order : #1619702_1 | Channel Order ID : 12045002801535 | Shop : pastaevangelist…" at bounding box center [220, 79] width 335 height 19
copy strong "1619702_1"
click at [0, 130] on modal-container "Order Details × Order : #1619702_1 | Channel Order ID : 12045002801535 | Shop :…" at bounding box center [466, 221] width 933 height 443
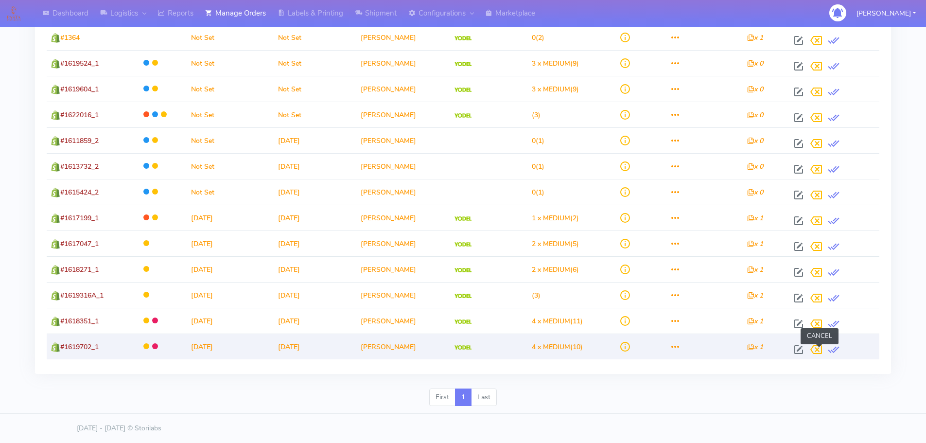
click at [819, 348] on span at bounding box center [815, 351] width 17 height 9
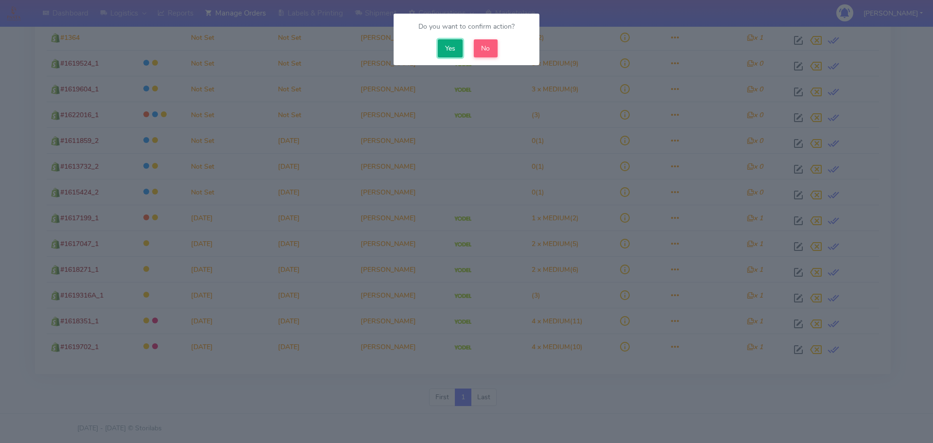
click at [447, 48] on button "Yes" at bounding box center [450, 48] width 25 height 18
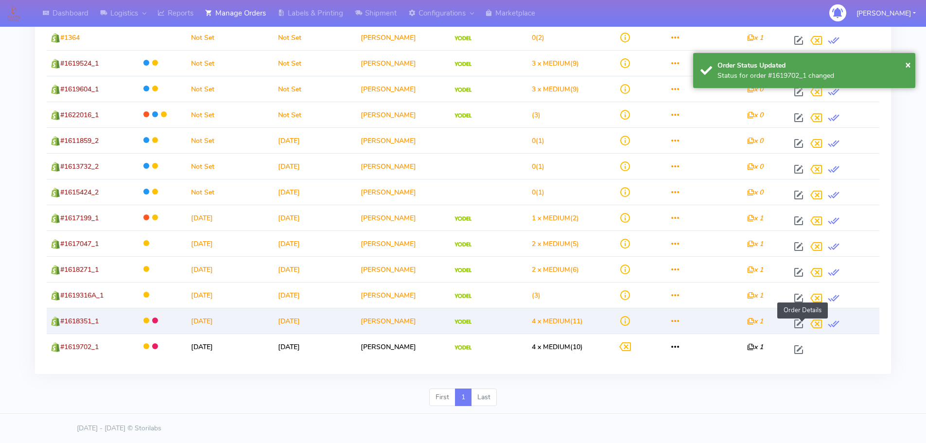
click at [802, 327] on span at bounding box center [798, 325] width 17 height 9
select select "5"
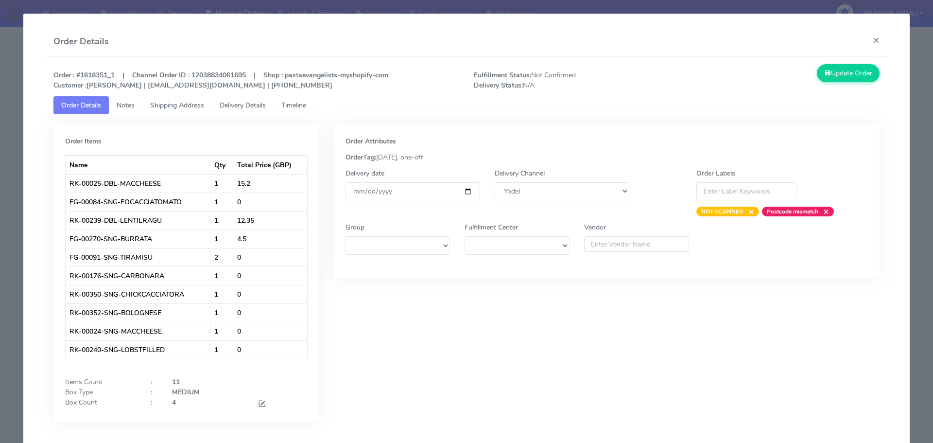
click at [101, 78] on strong "Order : #1618351_1 | Channel Order ID : 12038834061695 | Shop : pastaevangelist…" at bounding box center [220, 79] width 335 height 19
copy strong "1618351_1"
drag, startPoint x: 0, startPoint y: 112, endPoint x: 5, endPoint y: 114, distance: 5.1
click at [2, 112] on modal-container "Order Details × Order : #1618351_1 | Channel Order ID : 12038834061695 | Shop :…" at bounding box center [466, 221] width 933 height 443
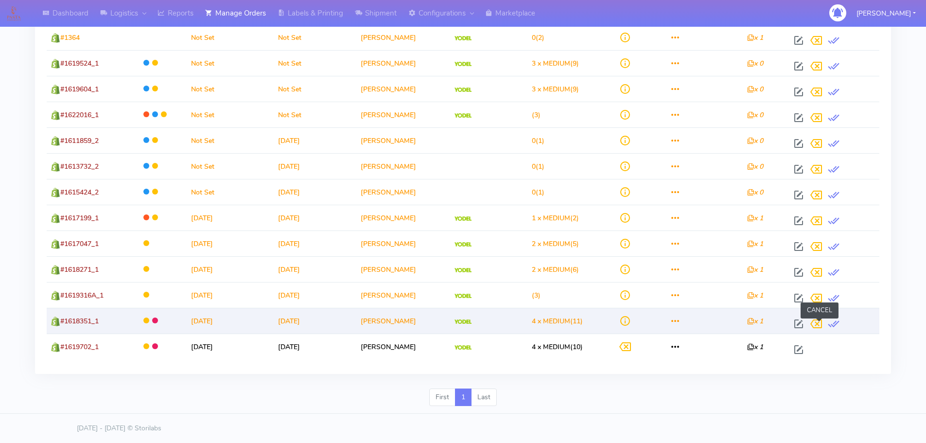
click at [821, 322] on span at bounding box center [815, 325] width 17 height 9
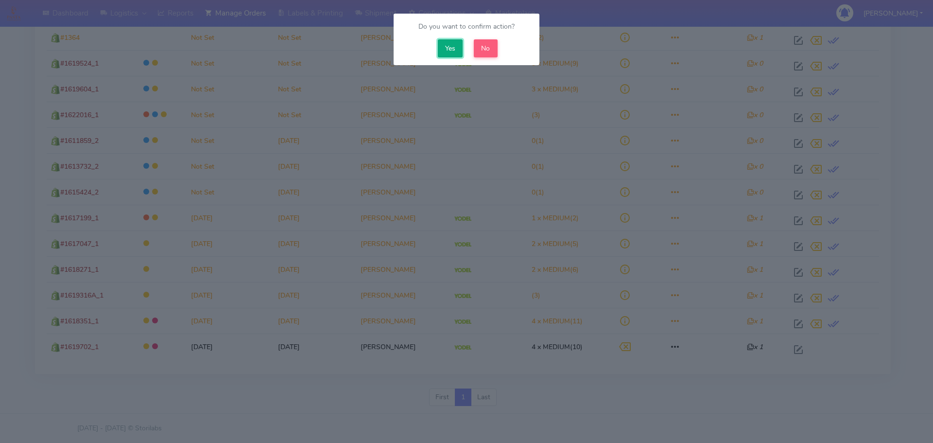
click at [445, 47] on button "Yes" at bounding box center [450, 48] width 25 height 18
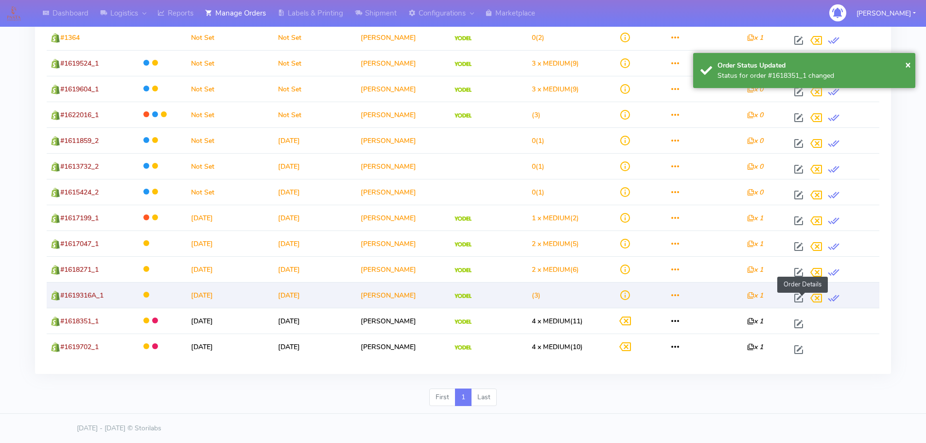
click at [802, 296] on span at bounding box center [798, 300] width 17 height 9
select select "5"
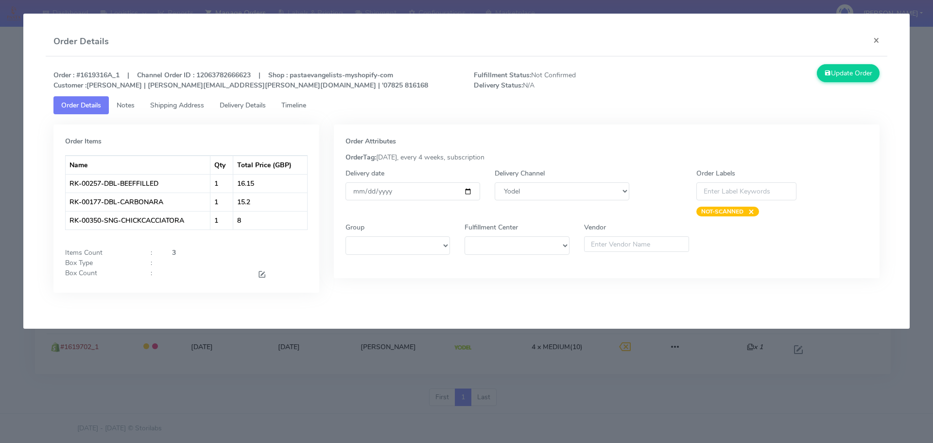
click at [106, 73] on strong "Order : #1619316A_1 | Channel Order ID : 12063782666623 | Shop : pastaevangelis…" at bounding box center [240, 79] width 375 height 19
copy strong "1619316A_1"
click at [467, 191] on input "[DATE]" at bounding box center [413, 191] width 135 height 18
type input "2025-09-13"
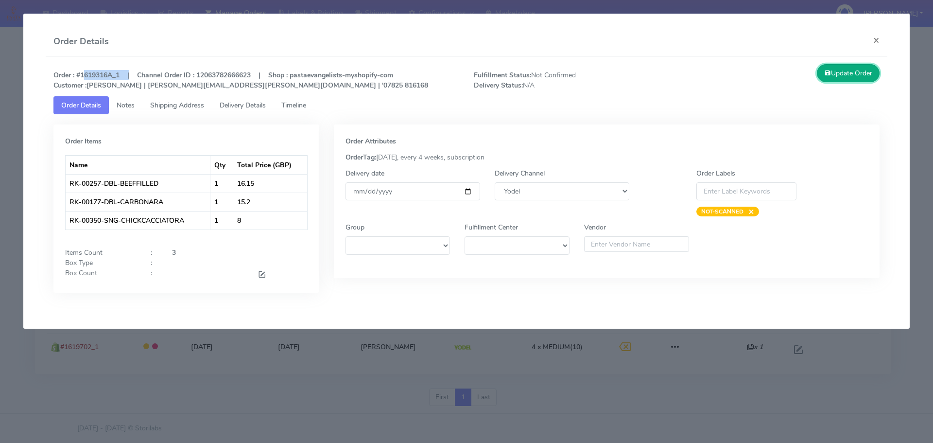
click at [834, 73] on button "Update Order" at bounding box center [848, 73] width 63 height 18
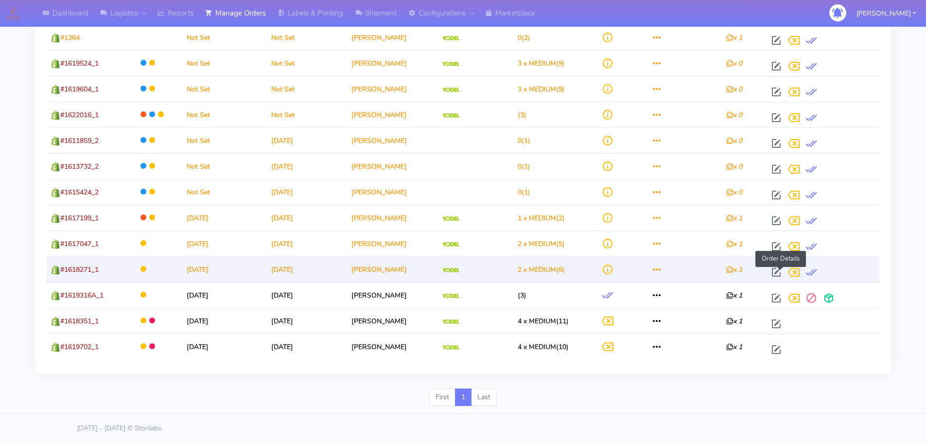
click at [778, 272] on span at bounding box center [775, 274] width 17 height 9
select select "5"
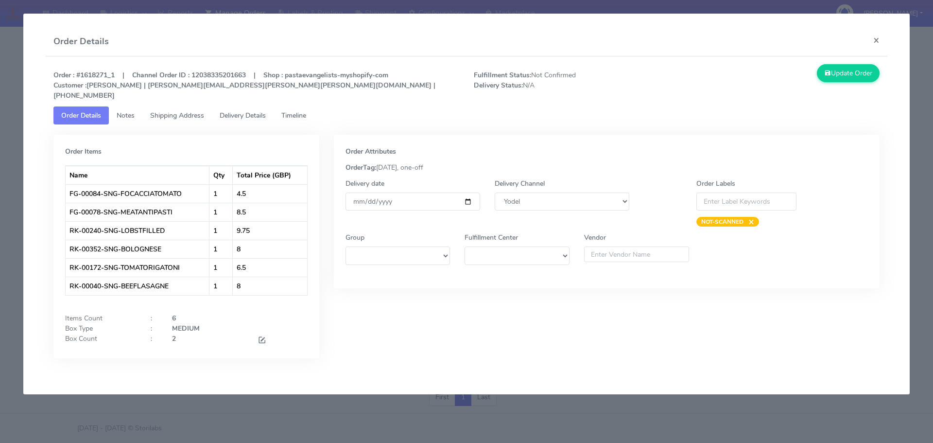
click at [105, 72] on strong "Order : #1618271_1 | Channel Order ID : 12038335201663 | Shop : pastaevangelist…" at bounding box center [244, 85] width 382 height 30
copy strong "1618271_1"
click at [0, 144] on modal-container "Order Details × Order : #1618271_1 | Channel Order ID : 12038335201663 | Shop :…" at bounding box center [466, 221] width 933 height 443
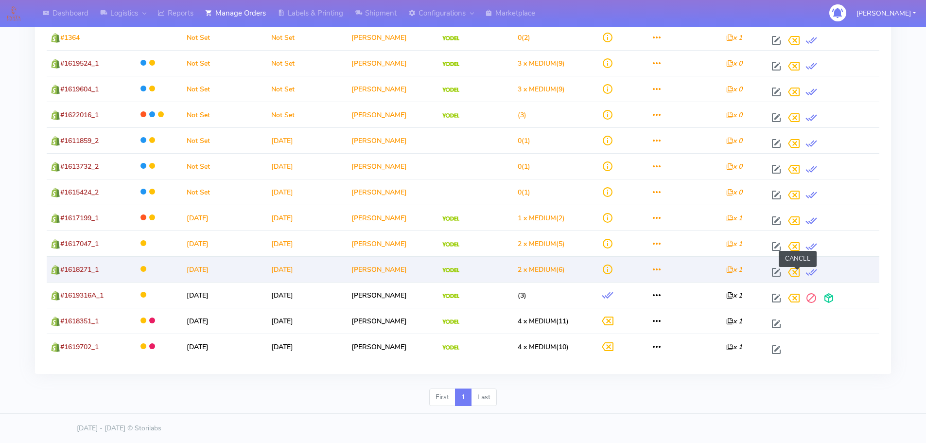
click at [797, 272] on span at bounding box center [793, 274] width 17 height 9
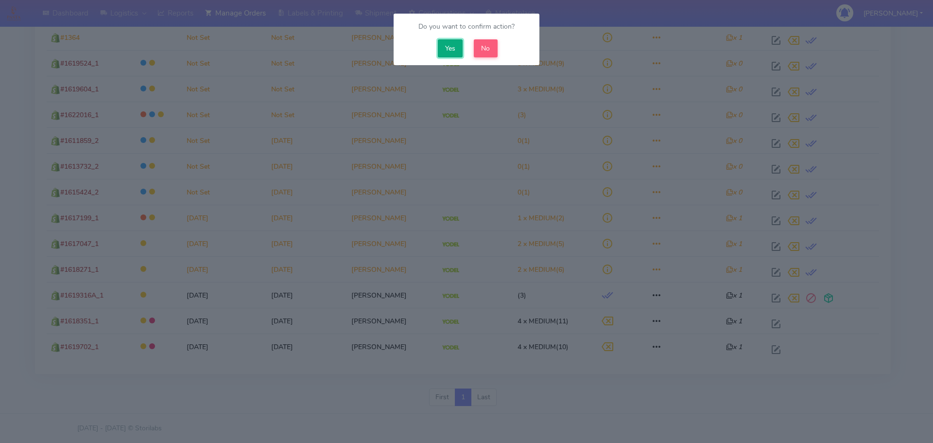
click at [453, 47] on button "Yes" at bounding box center [450, 48] width 25 height 18
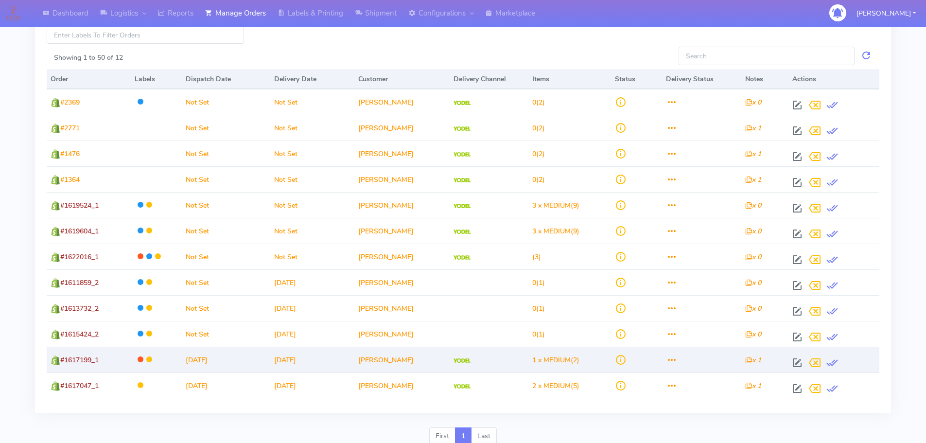
scroll to position [79, 0]
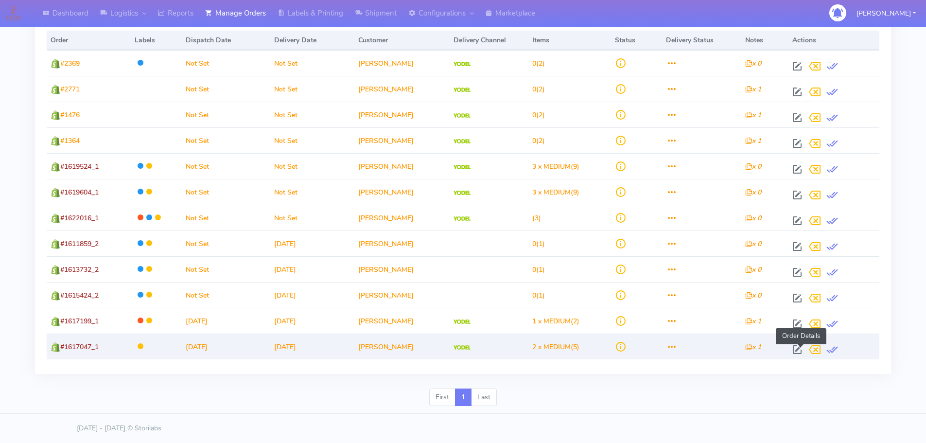
click at [796, 350] on span at bounding box center [796, 351] width 17 height 9
select select "5"
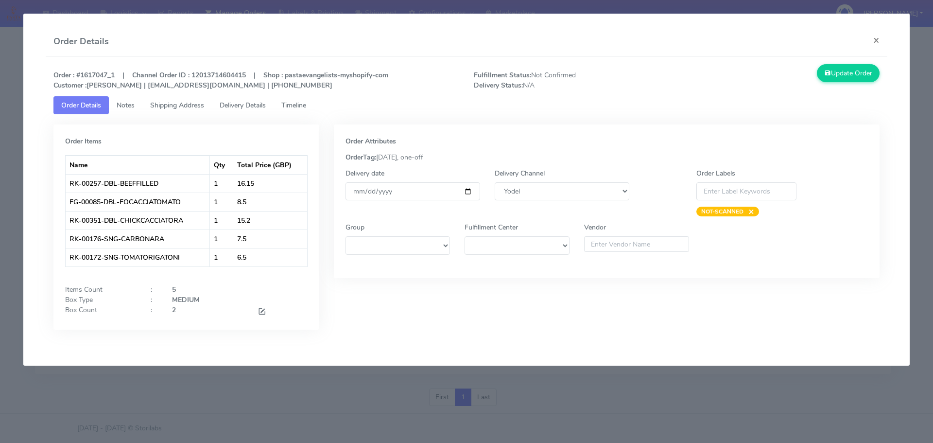
click at [97, 70] on div "Order : #1617047_1 | Channel Order ID : 12013714604415 | Shop : pastaevangelist…" at bounding box center [466, 80] width 841 height 32
copy strong "1617047_1"
click at [0, 150] on modal-container "Order Details × Order : #1617047_1 | Channel Order ID : 12013714604415 | Shop :…" at bounding box center [466, 221] width 933 height 443
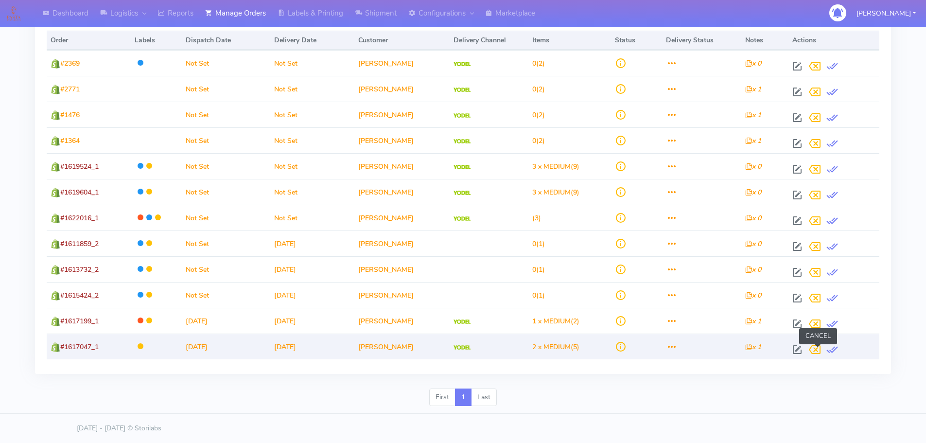
click at [822, 349] on span at bounding box center [814, 351] width 17 height 9
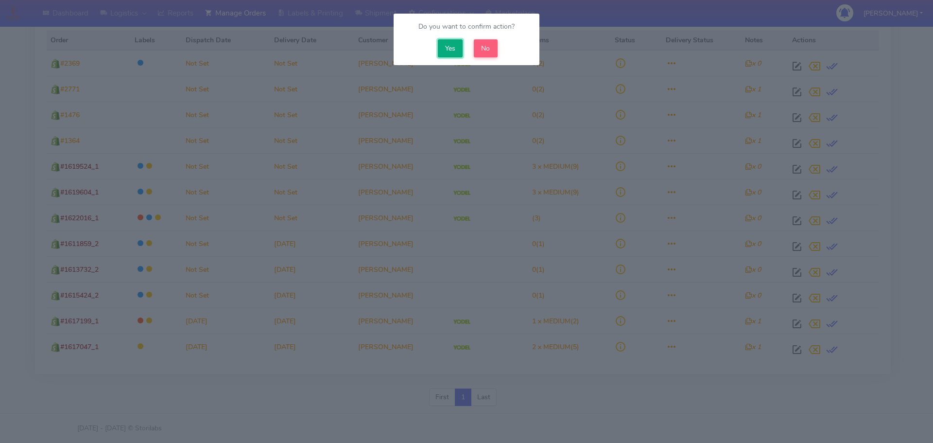
click at [454, 43] on button "Yes" at bounding box center [450, 48] width 25 height 18
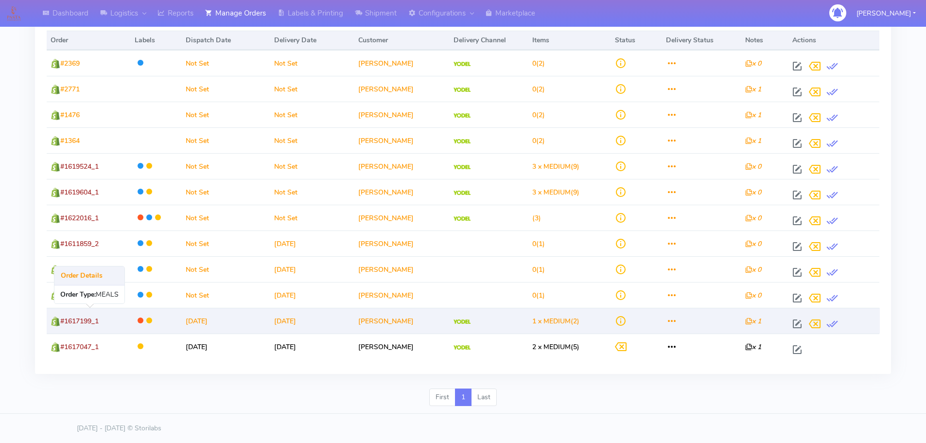
drag, startPoint x: 86, startPoint y: 320, endPoint x: 68, endPoint y: 319, distance: 18.0
click at [68, 319] on td "#1617199_1" at bounding box center [89, 321] width 84 height 26
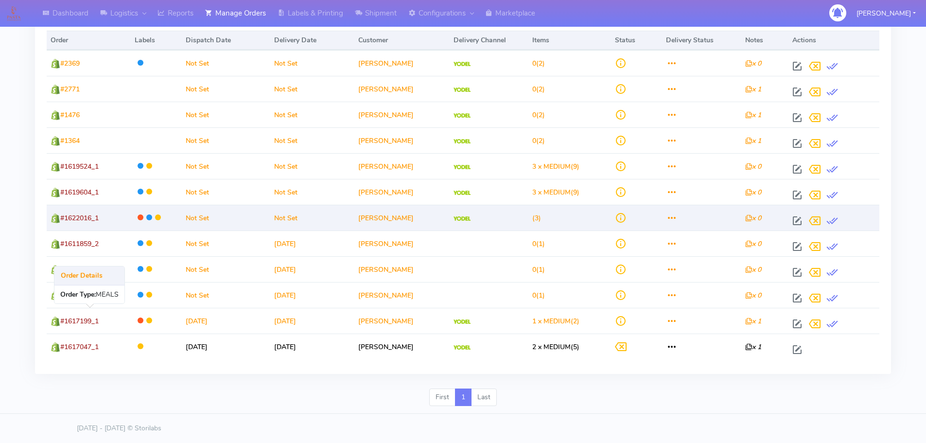
copy span "1617199_1"
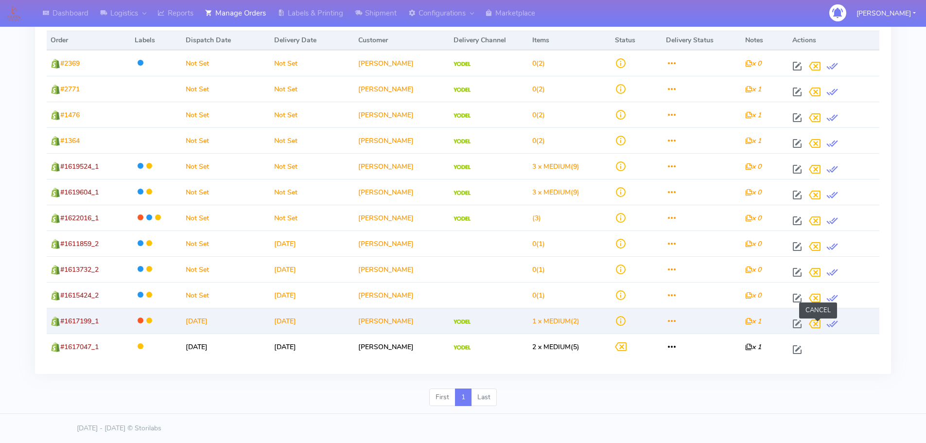
click at [818, 323] on span at bounding box center [814, 325] width 17 height 9
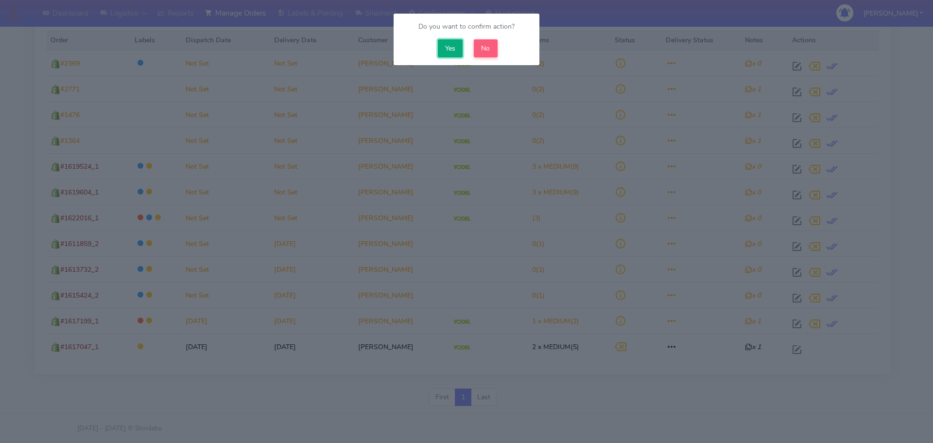
click at [455, 50] on button "Yes" at bounding box center [450, 48] width 25 height 18
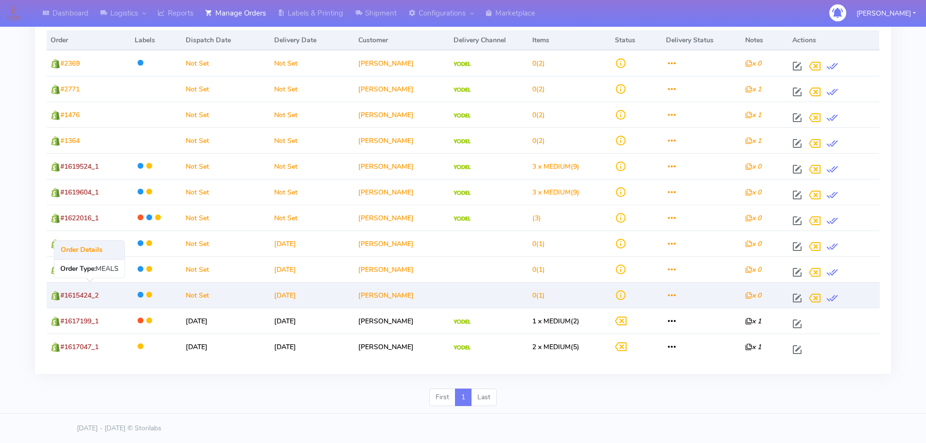
drag, startPoint x: 104, startPoint y: 293, endPoint x: 66, endPoint y: 293, distance: 37.4
click at [66, 293] on td "#1615424_2" at bounding box center [89, 295] width 84 height 26
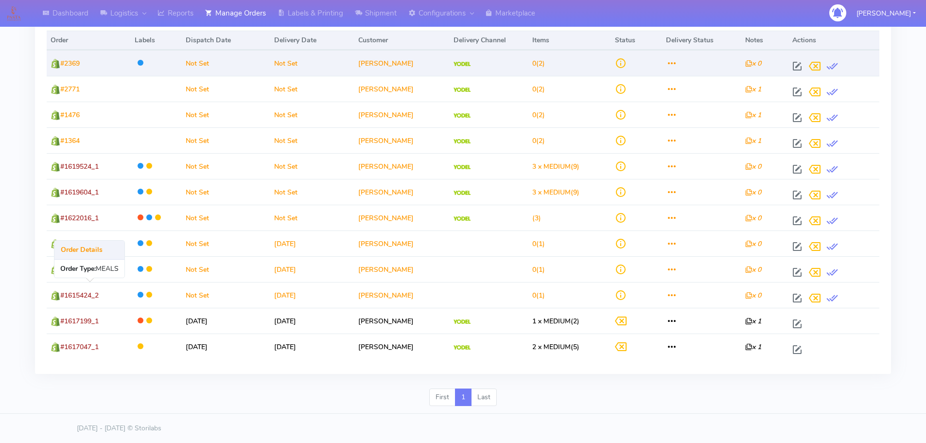
copy span "1615424_2"
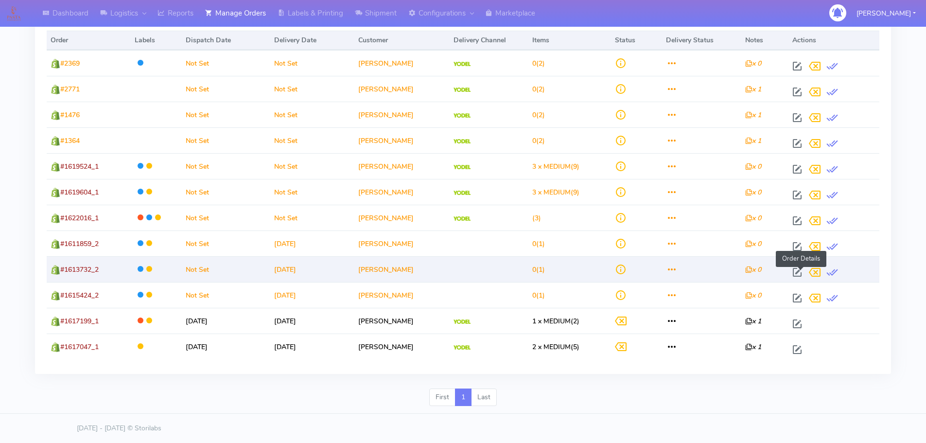
click at [800, 273] on span at bounding box center [796, 274] width 17 height 9
select select
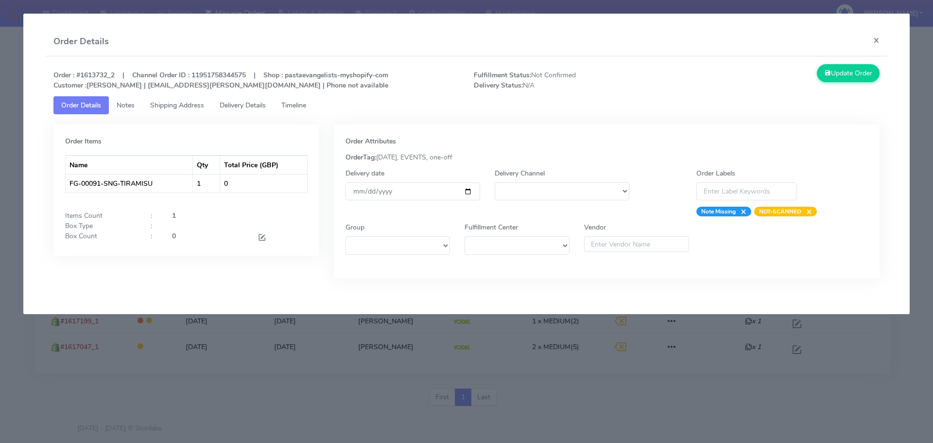
click at [719, 371] on modal-container "Order Details × Order : #1613732_2 | Channel Order ID : 11951758344575 | Shop :…" at bounding box center [466, 221] width 933 height 443
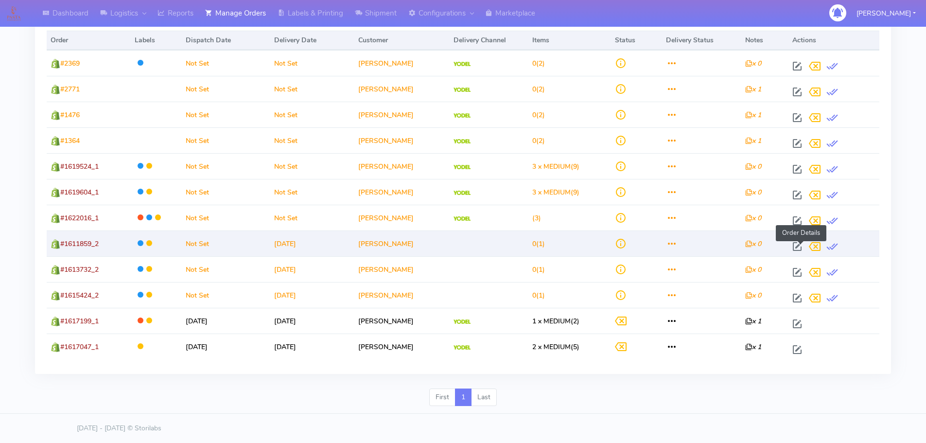
click at [800, 247] on span at bounding box center [796, 248] width 17 height 9
select select
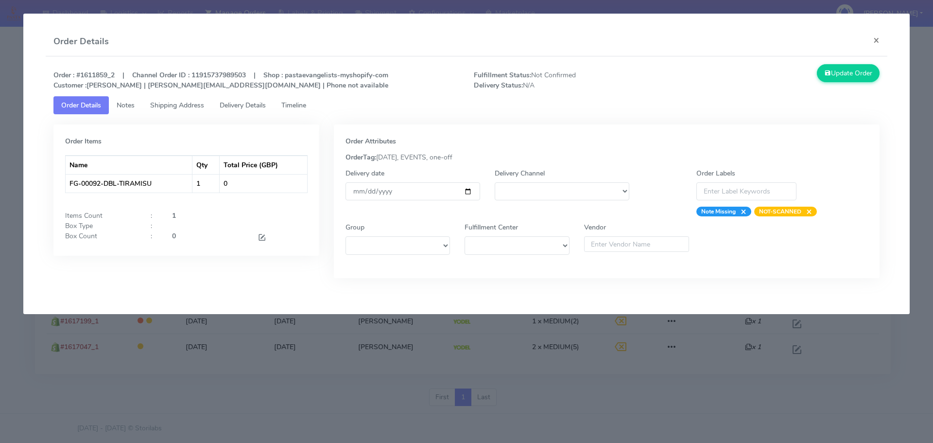
drag, startPoint x: 775, startPoint y: 356, endPoint x: 781, endPoint y: 344, distance: 13.7
click at [775, 356] on modal-container "Order Details × Order : #1611859_2 | Channel Order ID : 11915737989503 | Shop :…" at bounding box center [466, 221] width 933 height 443
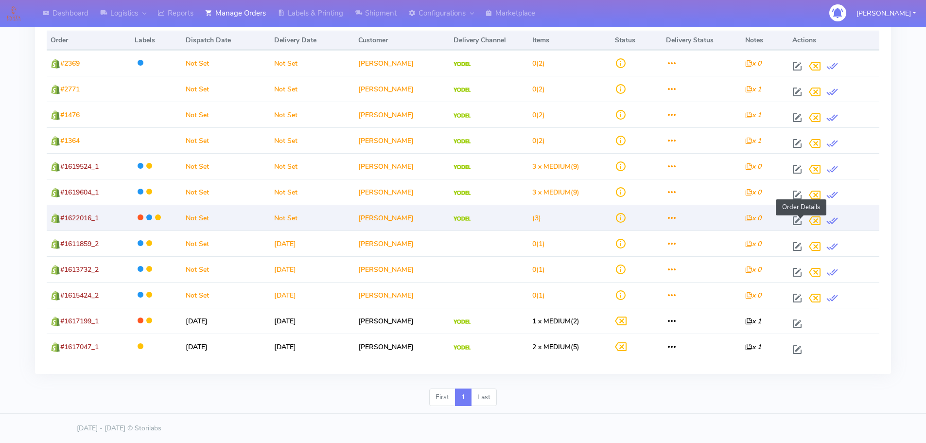
click at [800, 223] on span at bounding box center [796, 222] width 17 height 9
select select "5"
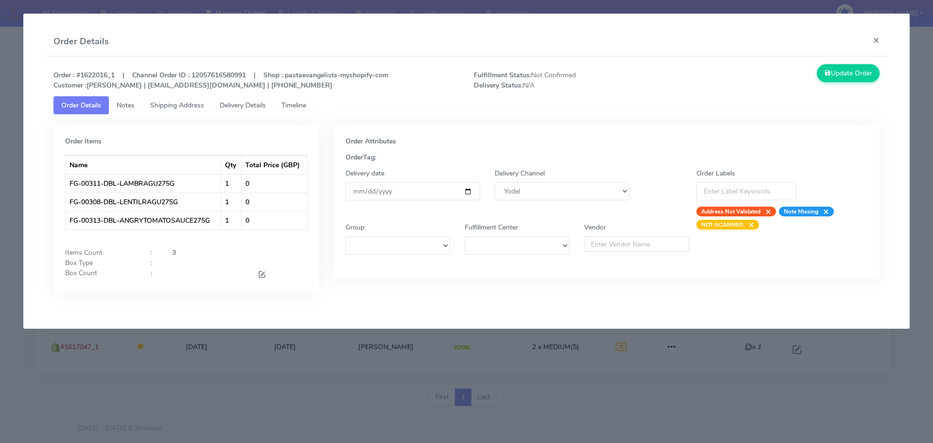
click at [99, 74] on strong "Order : #1622016_1 | Channel Order ID : 12057616580991 | Shop : pastaevangelist…" at bounding box center [220, 79] width 335 height 19
copy strong "1622016_1"
click at [540, 366] on modal-container "Order Details × Order : #1622016_1 | Channel Order ID : 12057616580991 | Shop :…" at bounding box center [466, 221] width 933 height 443
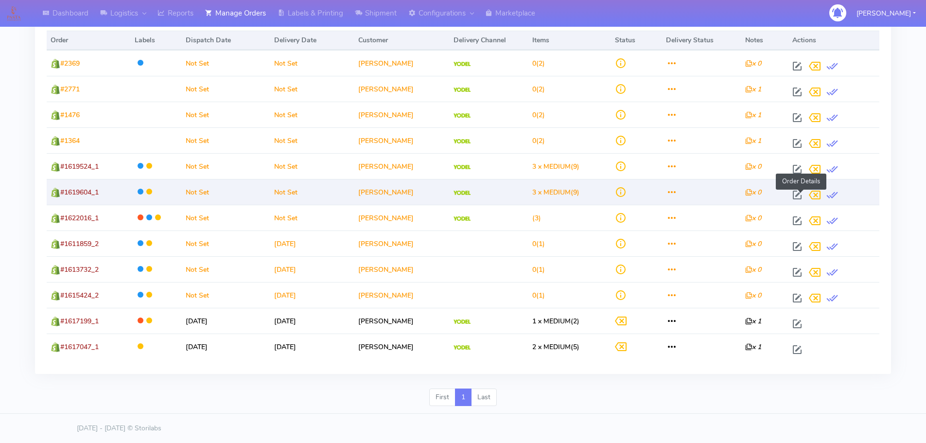
click at [803, 198] on span at bounding box center [796, 196] width 17 height 9
select select "5"
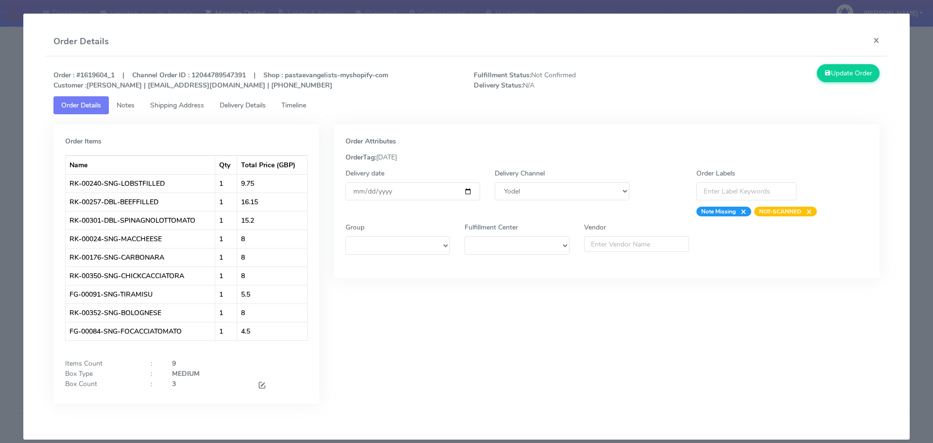
click at [101, 73] on strong "Order : #1619604_1 | Channel Order ID : 12044789547391 | Shop : pastaevangelist…" at bounding box center [220, 79] width 335 height 19
copy strong "1619604_1"
click at [0, 163] on modal-container "Order Details × Order : #1619604_1 | Channel Order ID : 12044789547391 | Shop :…" at bounding box center [466, 221] width 933 height 443
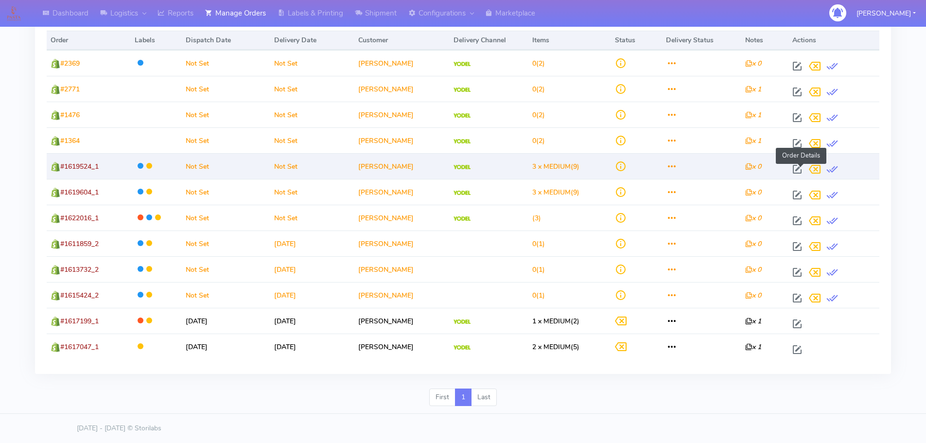
click at [800, 172] on span at bounding box center [796, 171] width 17 height 9
select select "5"
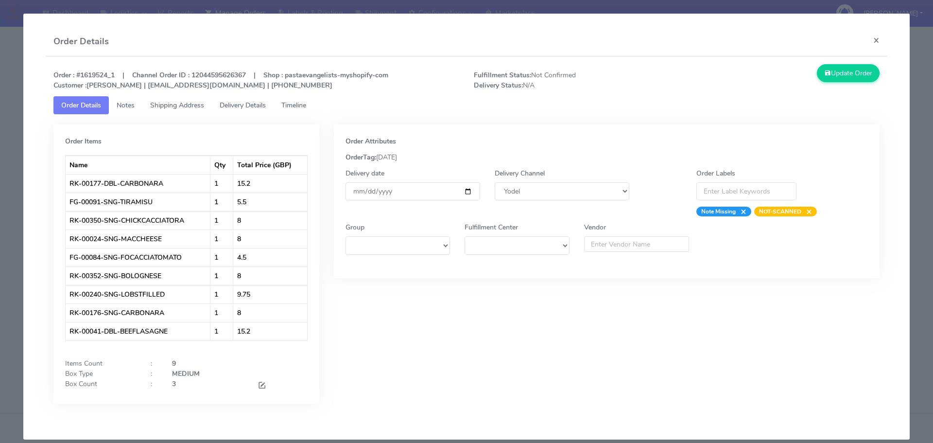
click at [106, 73] on strong "Order : #1619524_1 | Channel Order ID : 12044595626367 | Shop : pastaevangelist…" at bounding box center [220, 79] width 335 height 19
copy strong "1619524_1"
click at [0, 202] on modal-container "Order Details × Order : #1619524_1 | Channel Order ID : 12044595626367 | Shop :…" at bounding box center [466, 221] width 933 height 443
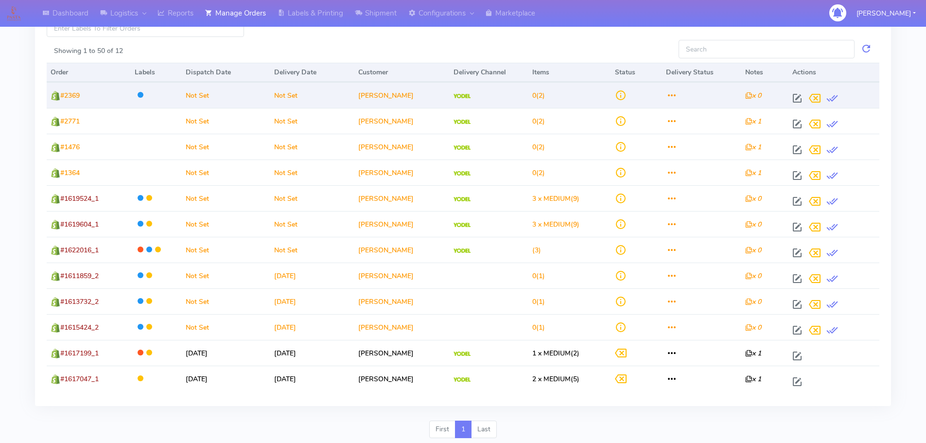
scroll to position [30, 0]
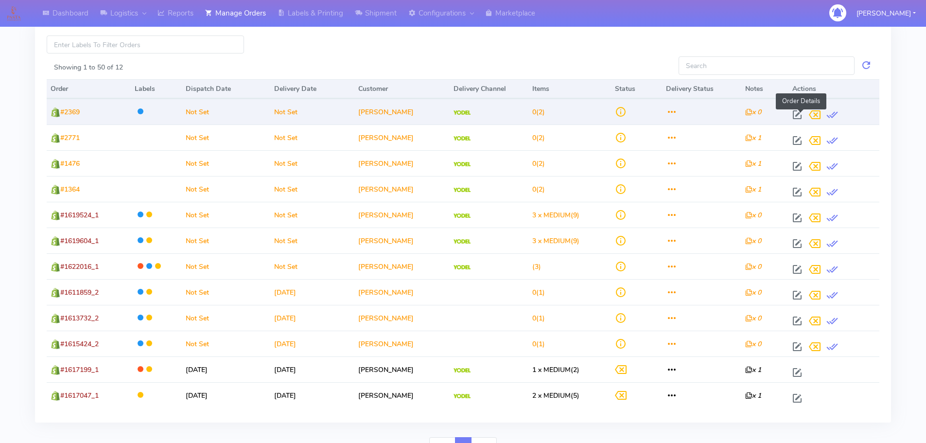
click at [798, 112] on span at bounding box center [796, 116] width 17 height 9
select select "5"
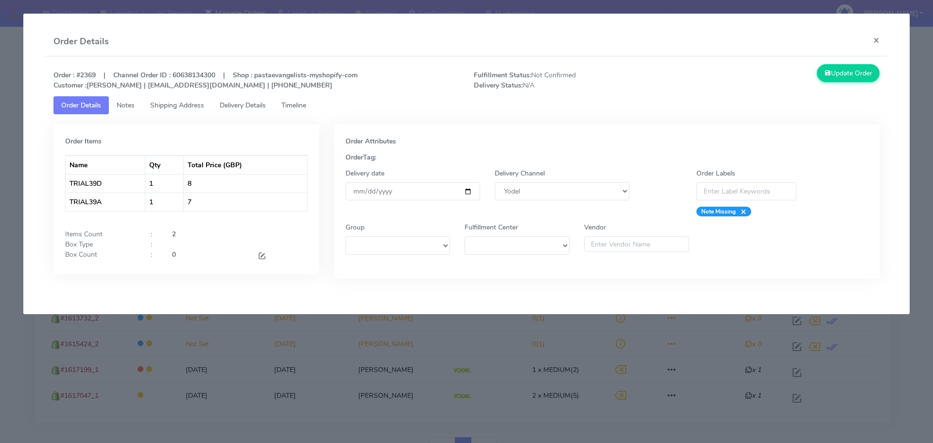
click at [8, 325] on modal-container "Order Details × Order : #2369 | Channel Order ID : 60638134300 | Shop : pastaev…" at bounding box center [466, 221] width 933 height 443
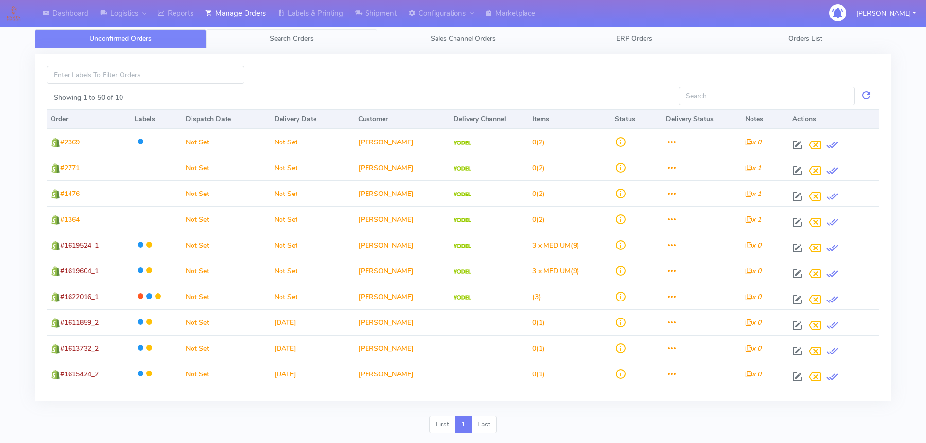
click at [302, 38] on span "Search Orders" at bounding box center [292, 38] width 44 height 9
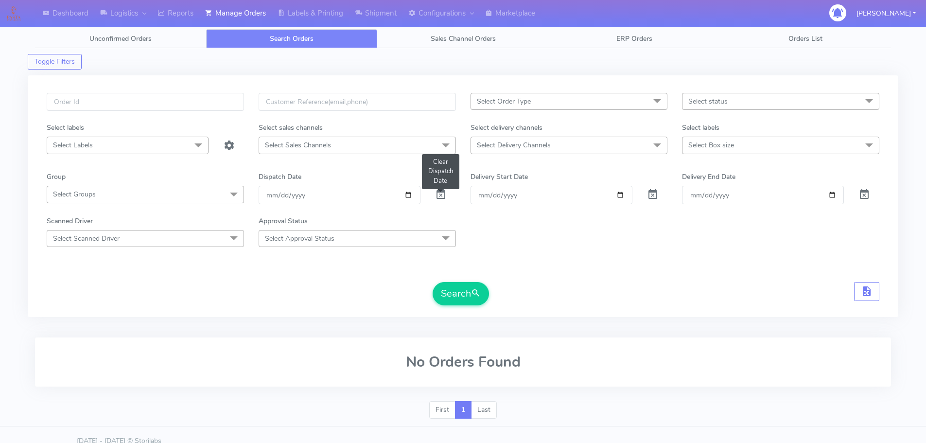
click at [444, 200] on span at bounding box center [441, 196] width 12 height 9
